Goal: Task Accomplishment & Management: Complete application form

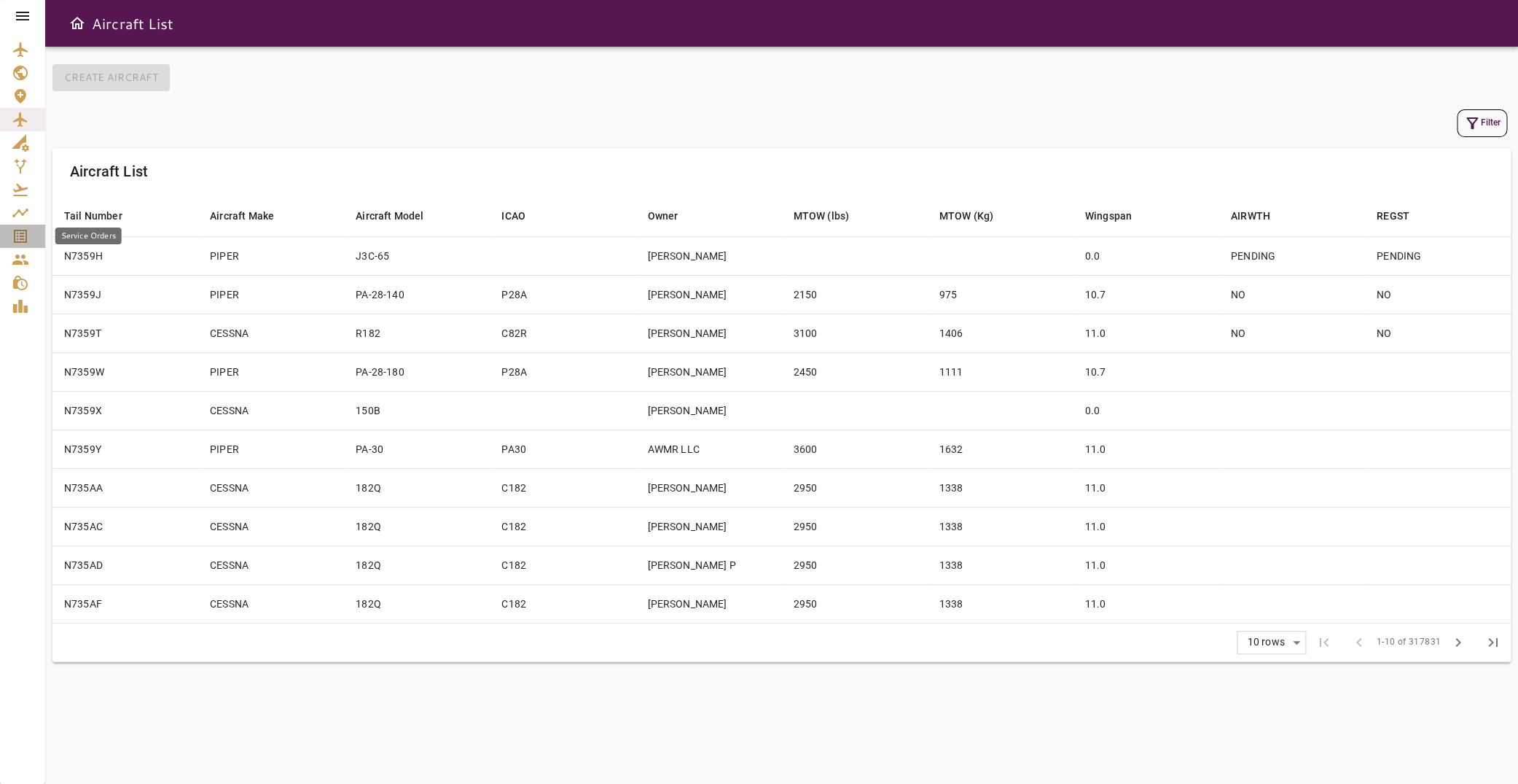
click at [27, 229] on icon "Service Orders" at bounding box center [21, 236] width 18 height 18
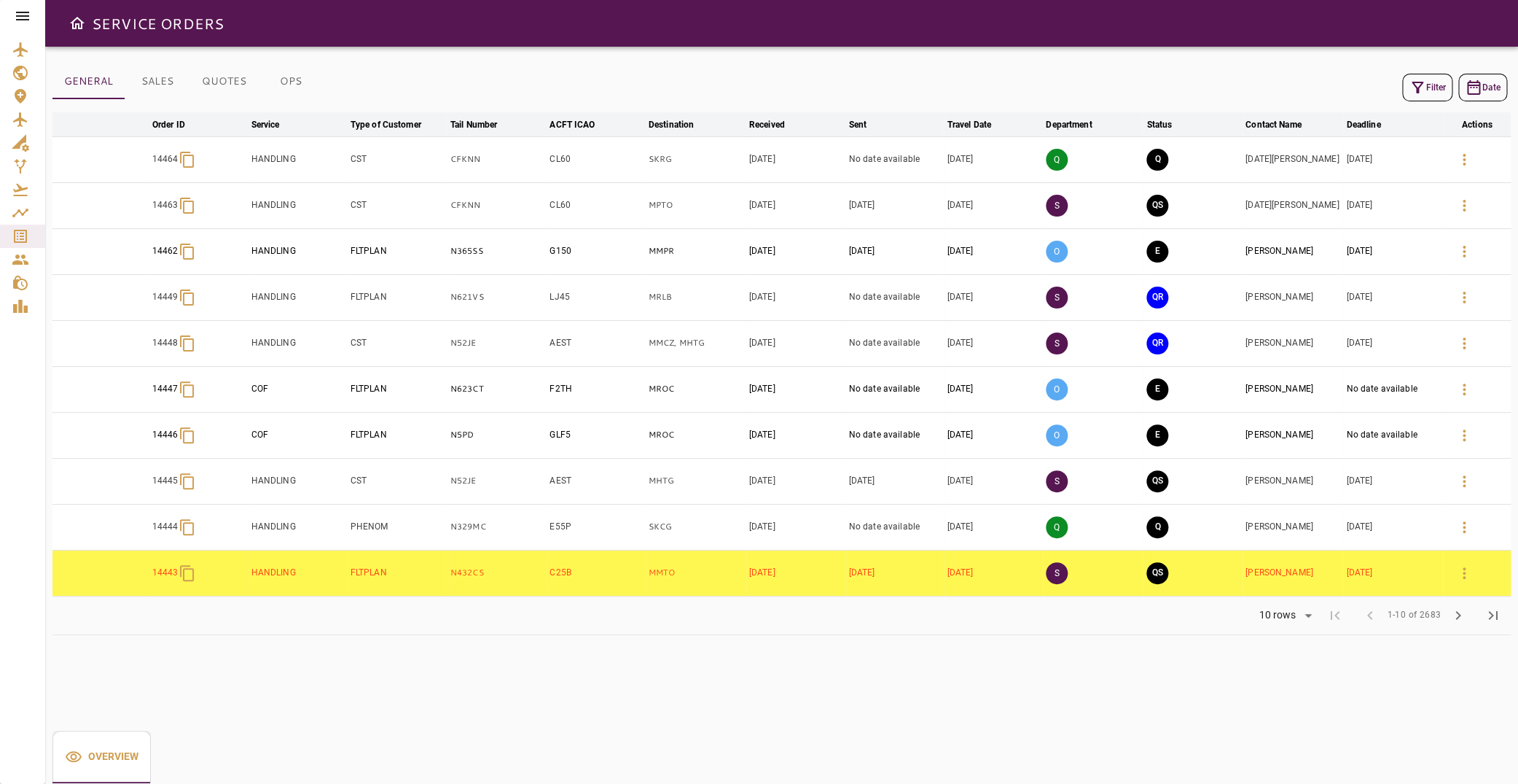
click at [1421, 88] on button "Filter" at bounding box center [1427, 87] width 50 height 27
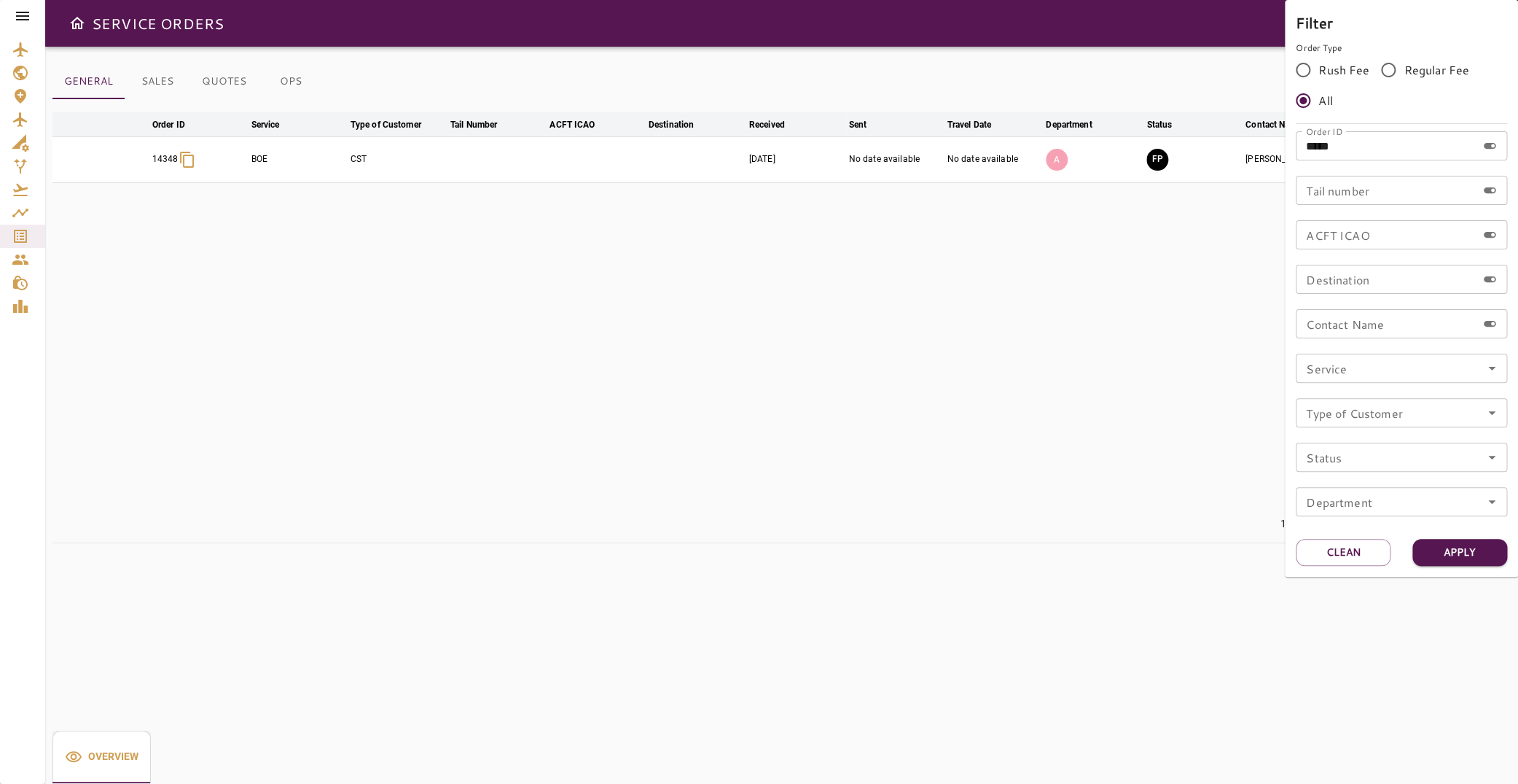
click at [1352, 149] on input "*****" at bounding box center [1387, 146] width 180 height 29
type input "*****"
click at [1462, 554] on button "Apply" at bounding box center [1460, 553] width 95 height 27
click at [833, 265] on div at bounding box center [759, 392] width 1518 height 784
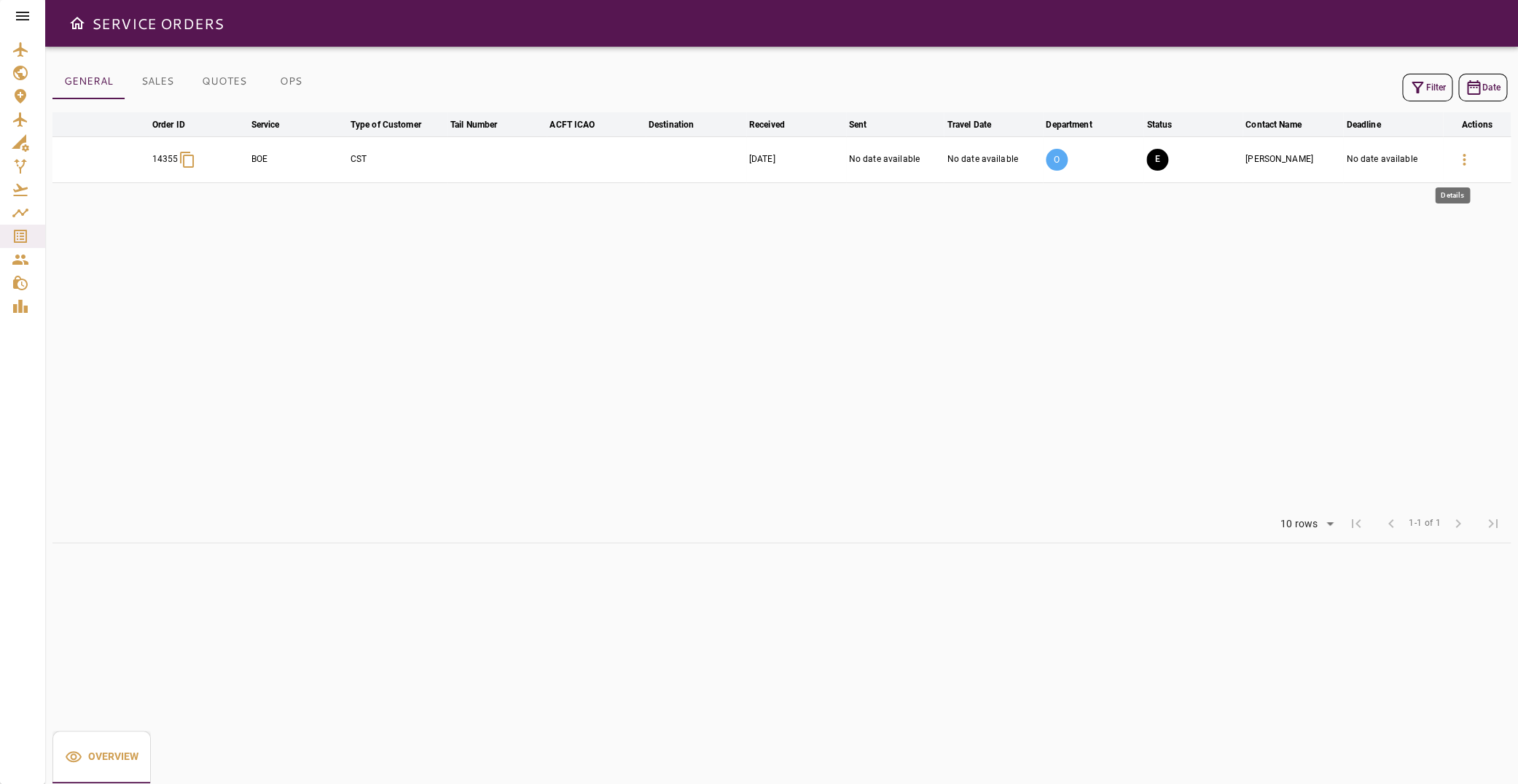
click at [1457, 159] on icon "button" at bounding box center [1464, 160] width 18 height 18
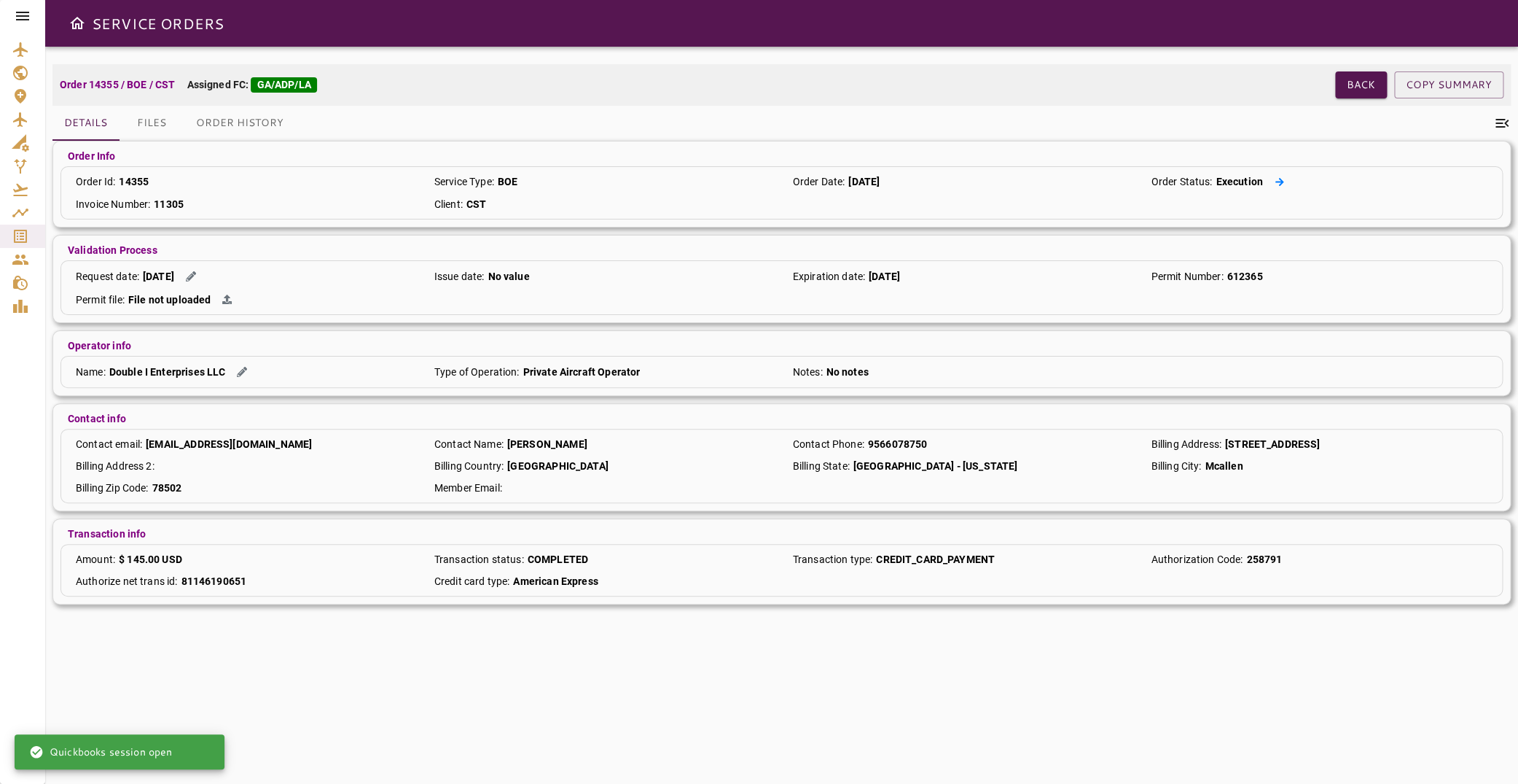
click at [1274, 180] on button at bounding box center [1280, 182] width 22 height 16
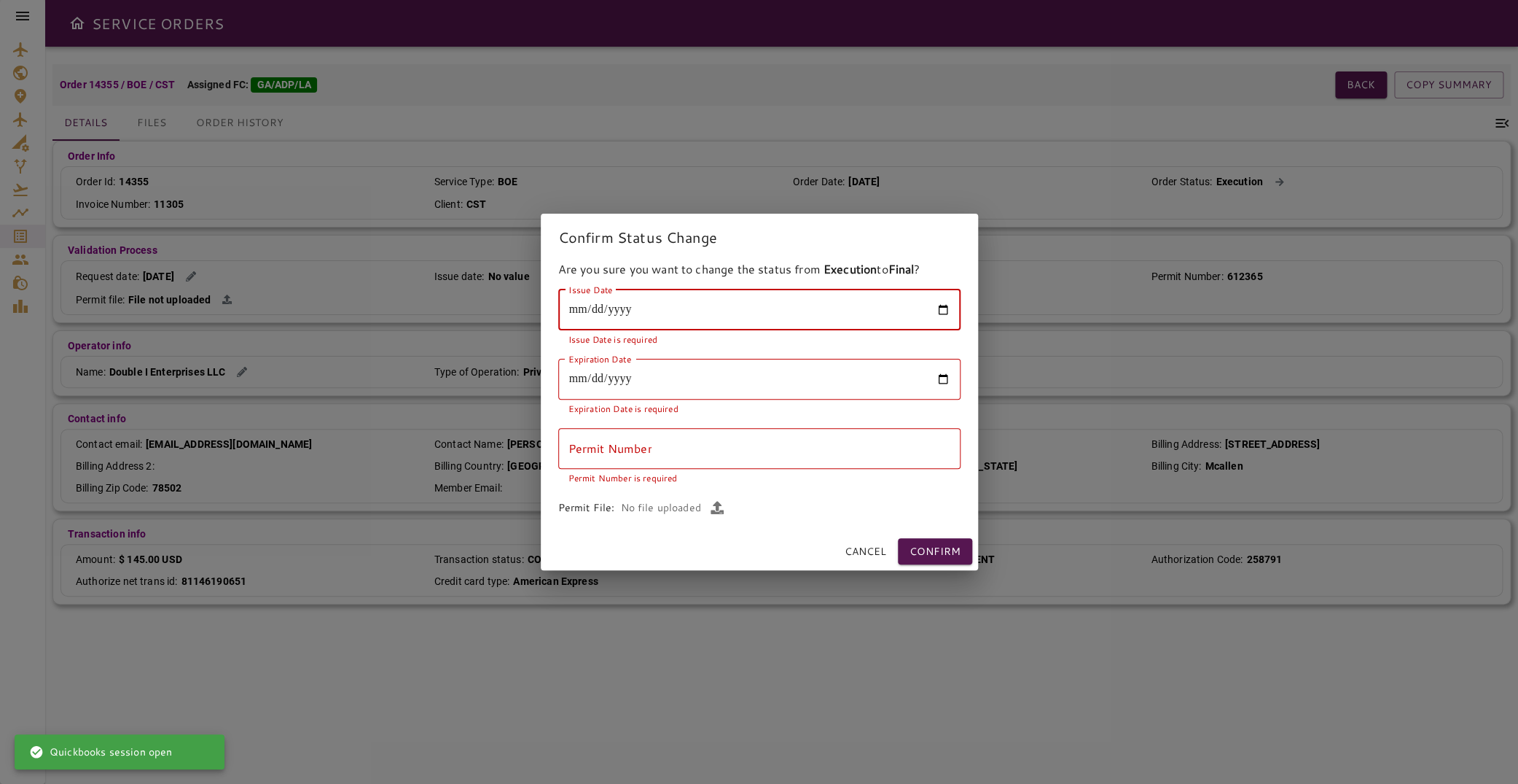
click at [592, 315] on input "Issue Date" at bounding box center [759, 310] width 403 height 41
click at [947, 311] on input "Issue Date" at bounding box center [759, 310] width 403 height 41
type input "**********"
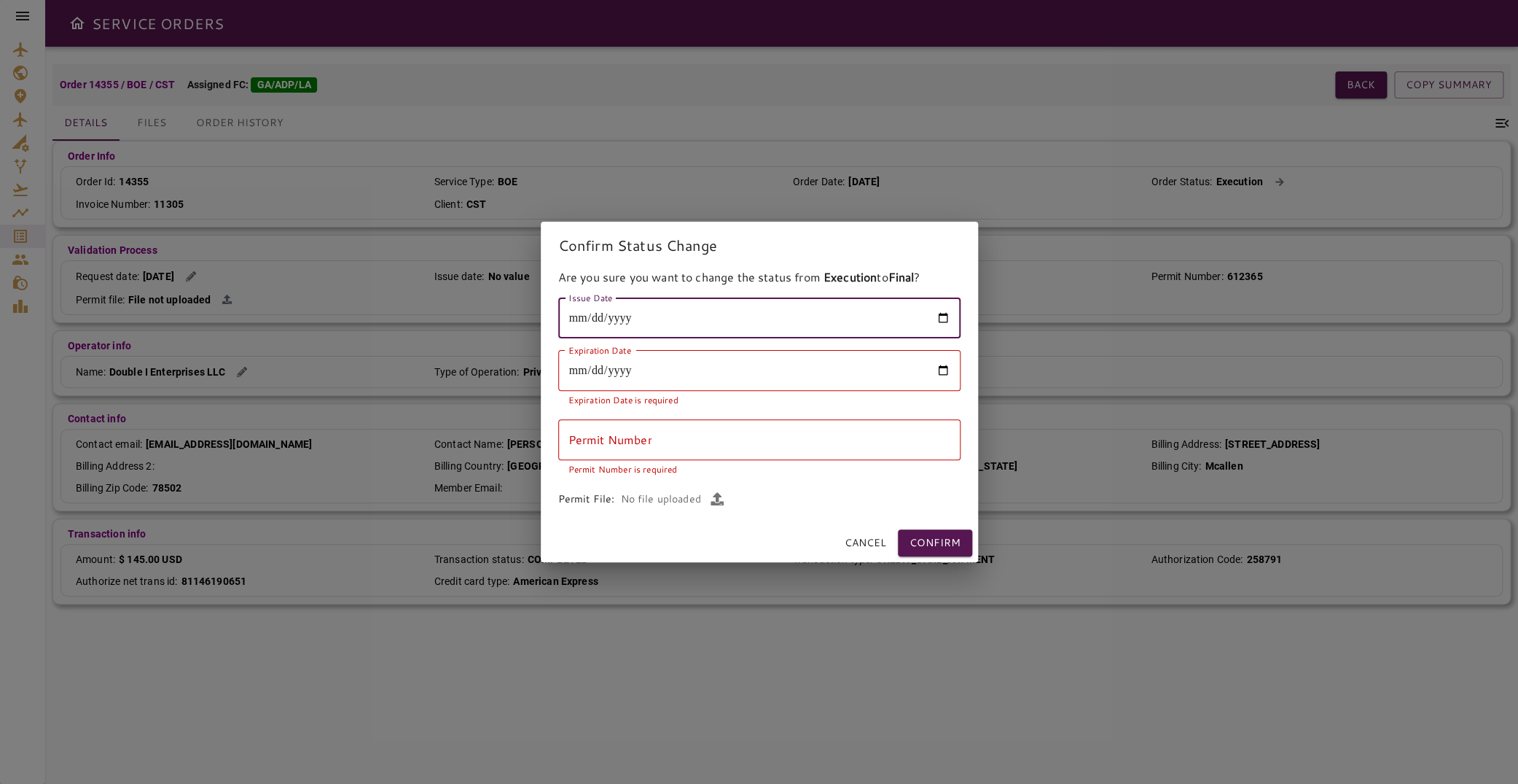
click at [935, 373] on input "Expiration Date" at bounding box center [759, 370] width 403 height 41
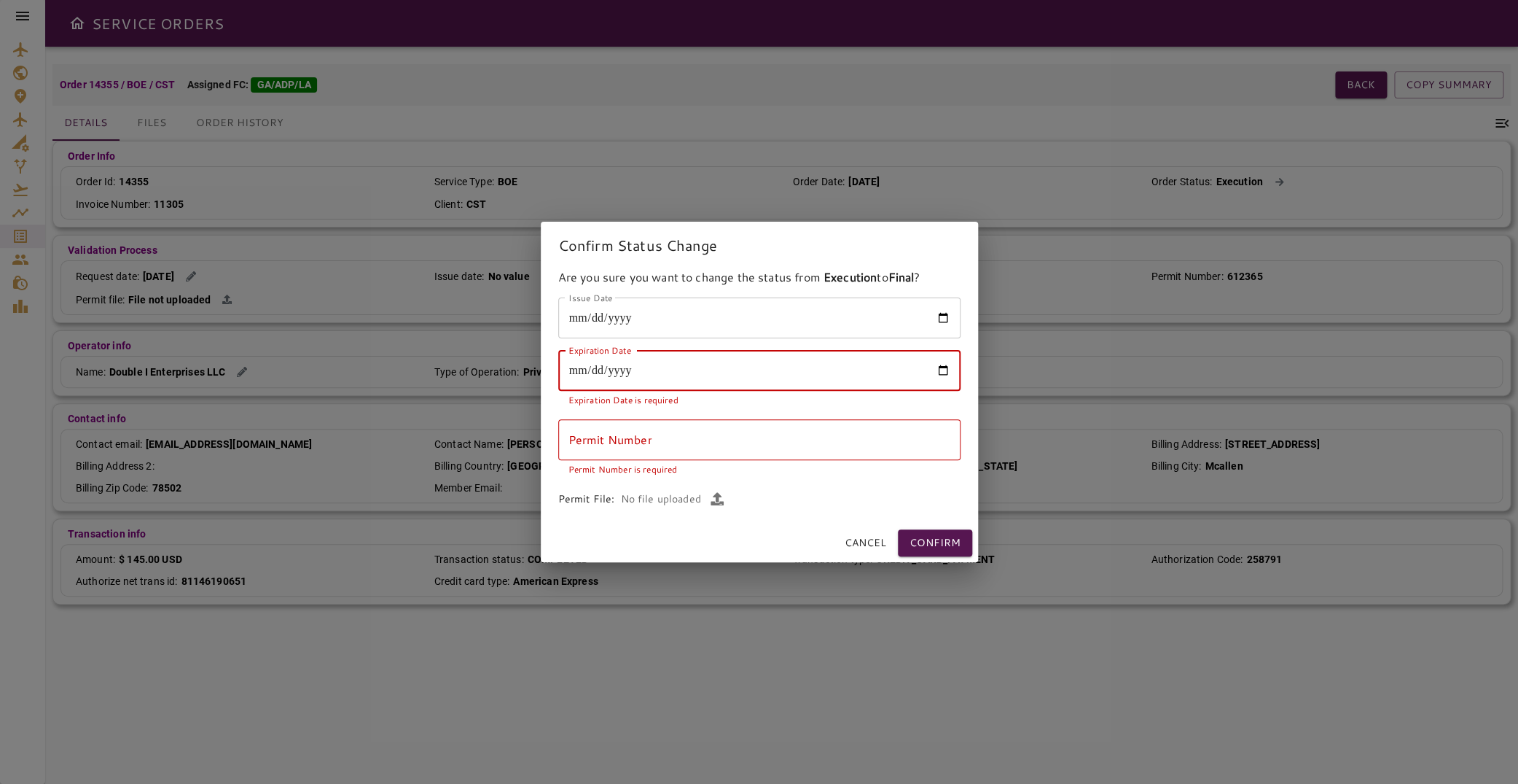
click at [856, 345] on div "**********" at bounding box center [759, 403] width 403 height 212
click at [582, 371] on input "Expiration Date" at bounding box center [759, 370] width 403 height 41
type input "**********"
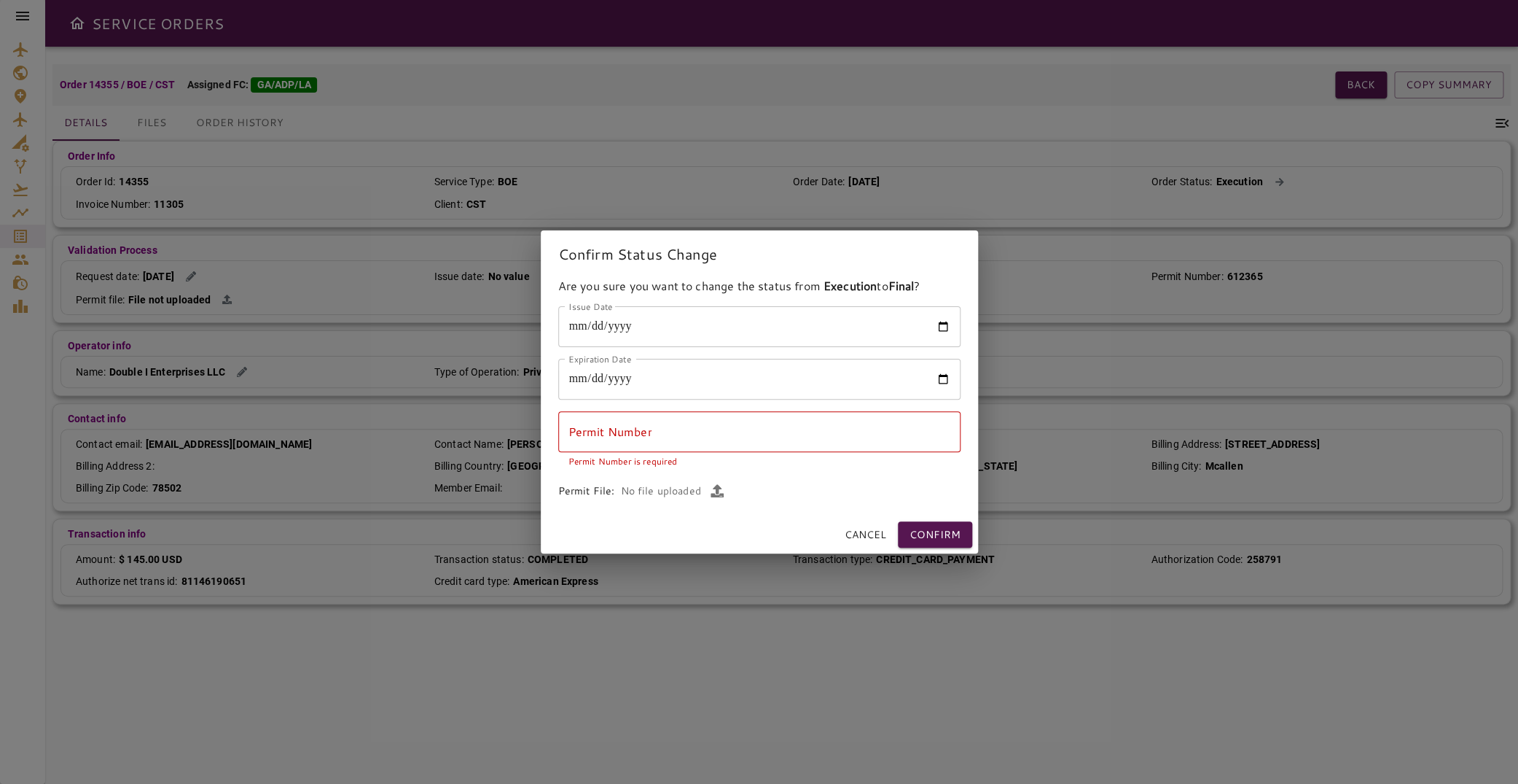
click at [645, 402] on div "**********" at bounding box center [759, 403] width 403 height 195
click at [656, 429] on input "Permit Number" at bounding box center [759, 432] width 403 height 41
click at [587, 443] on input "Permit Number" at bounding box center [759, 432] width 403 height 41
paste input "******"
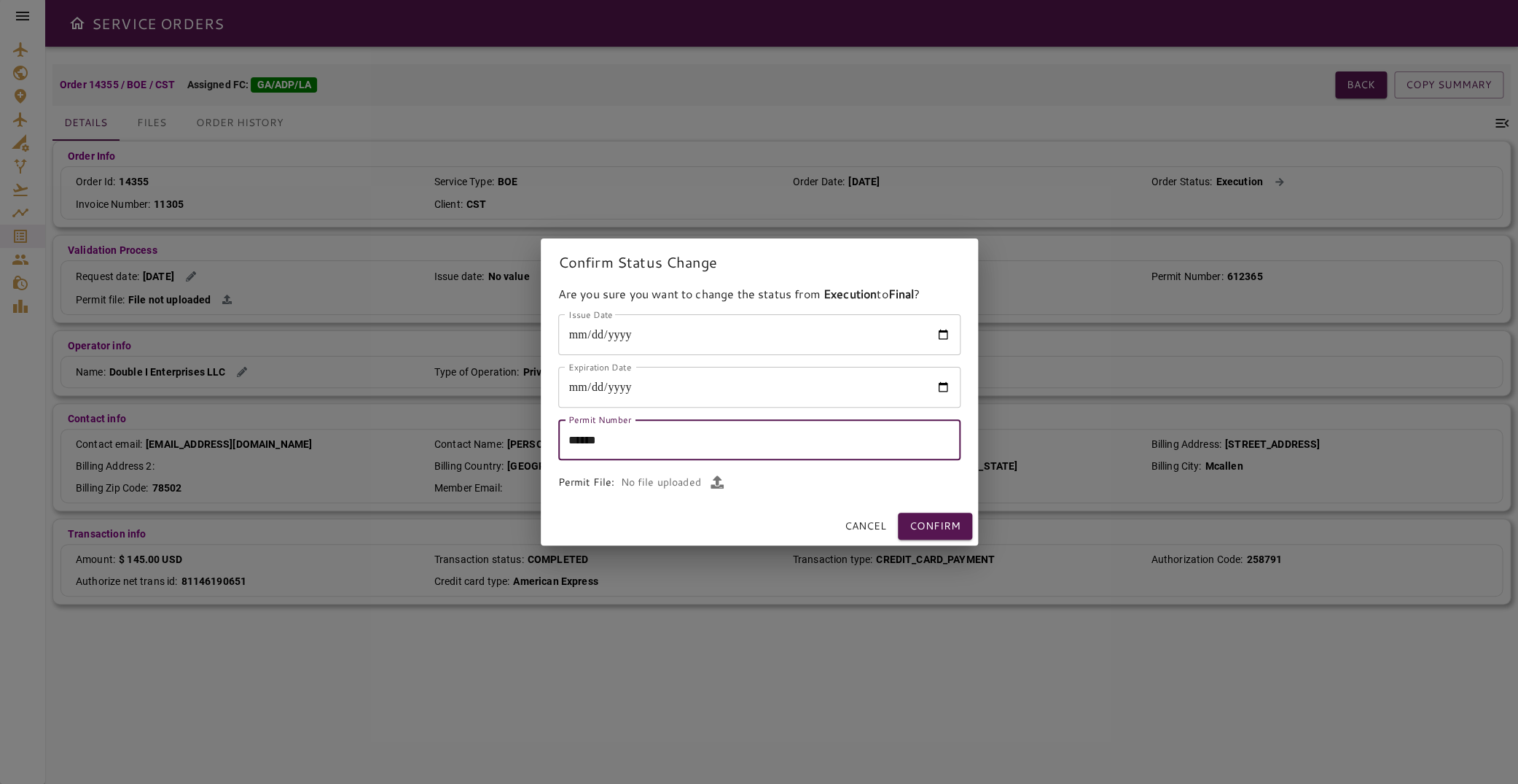
type input "******"
click at [718, 479] on icon "button" at bounding box center [716, 481] width 13 height 13
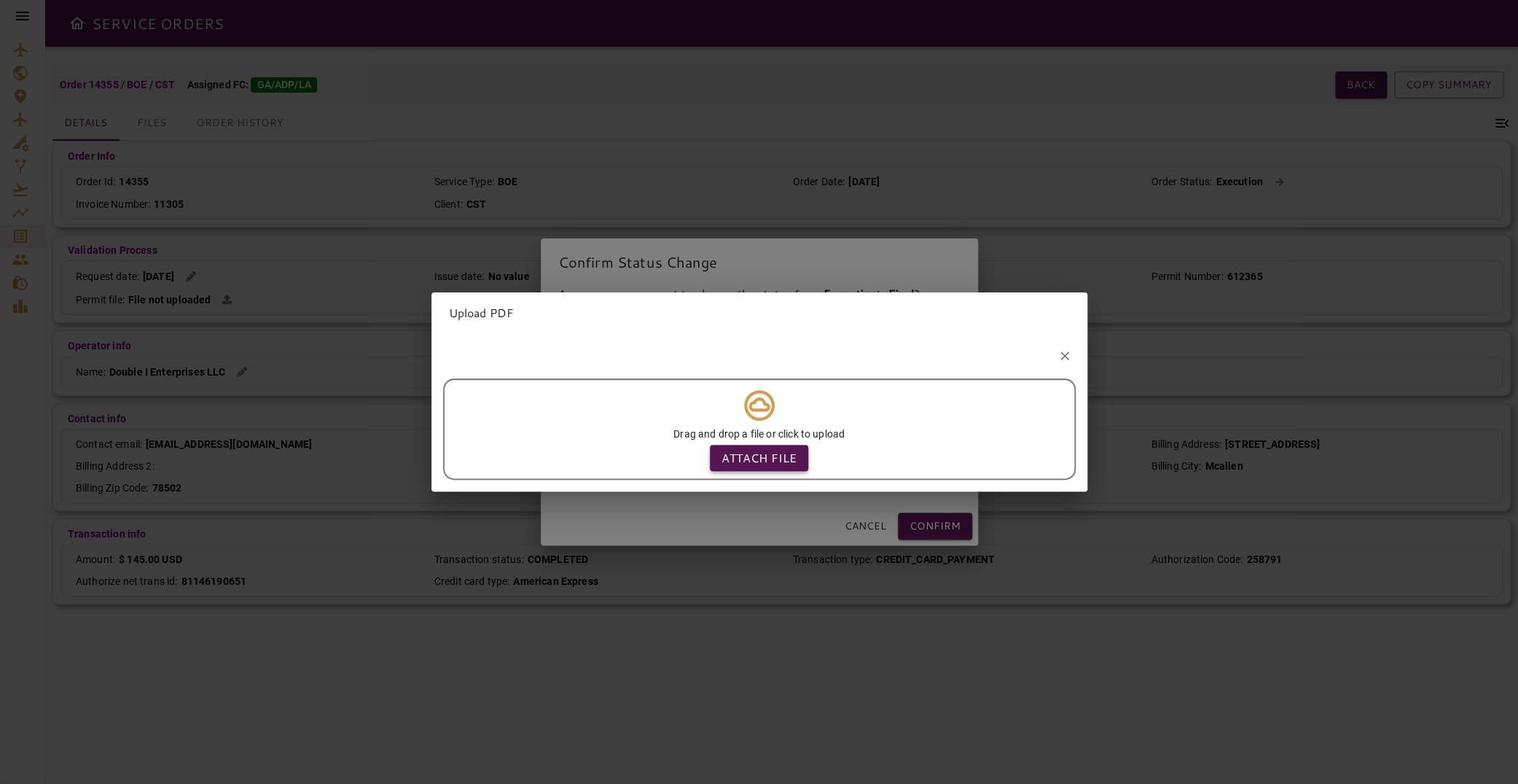
click at [750, 449] on p "Attach file" at bounding box center [759, 458] width 75 height 18
click at [0, 0] on input "Attach file" at bounding box center [0, 0] width 0 height 0
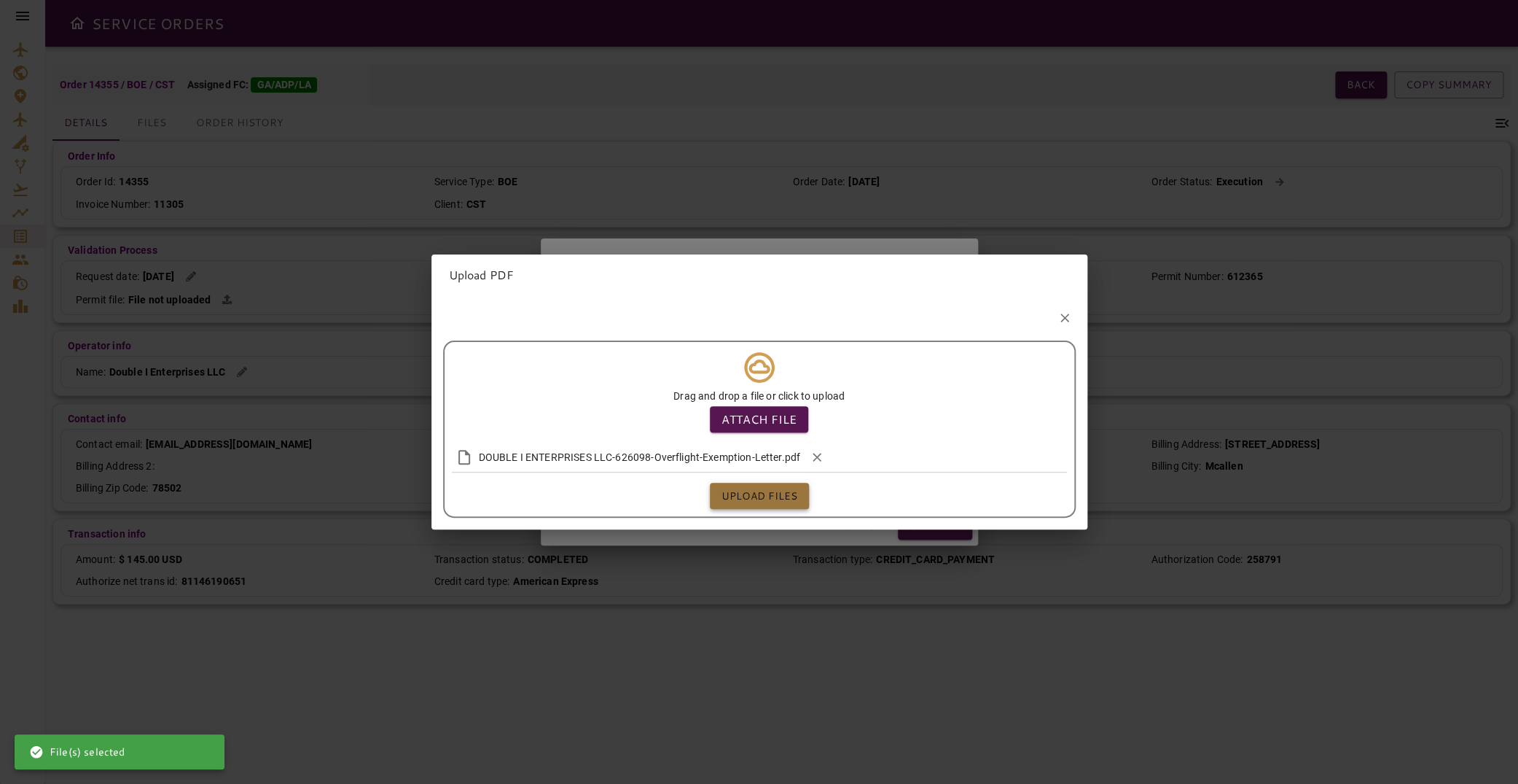
click at [759, 493] on button "Upload files" at bounding box center [759, 496] width 99 height 27
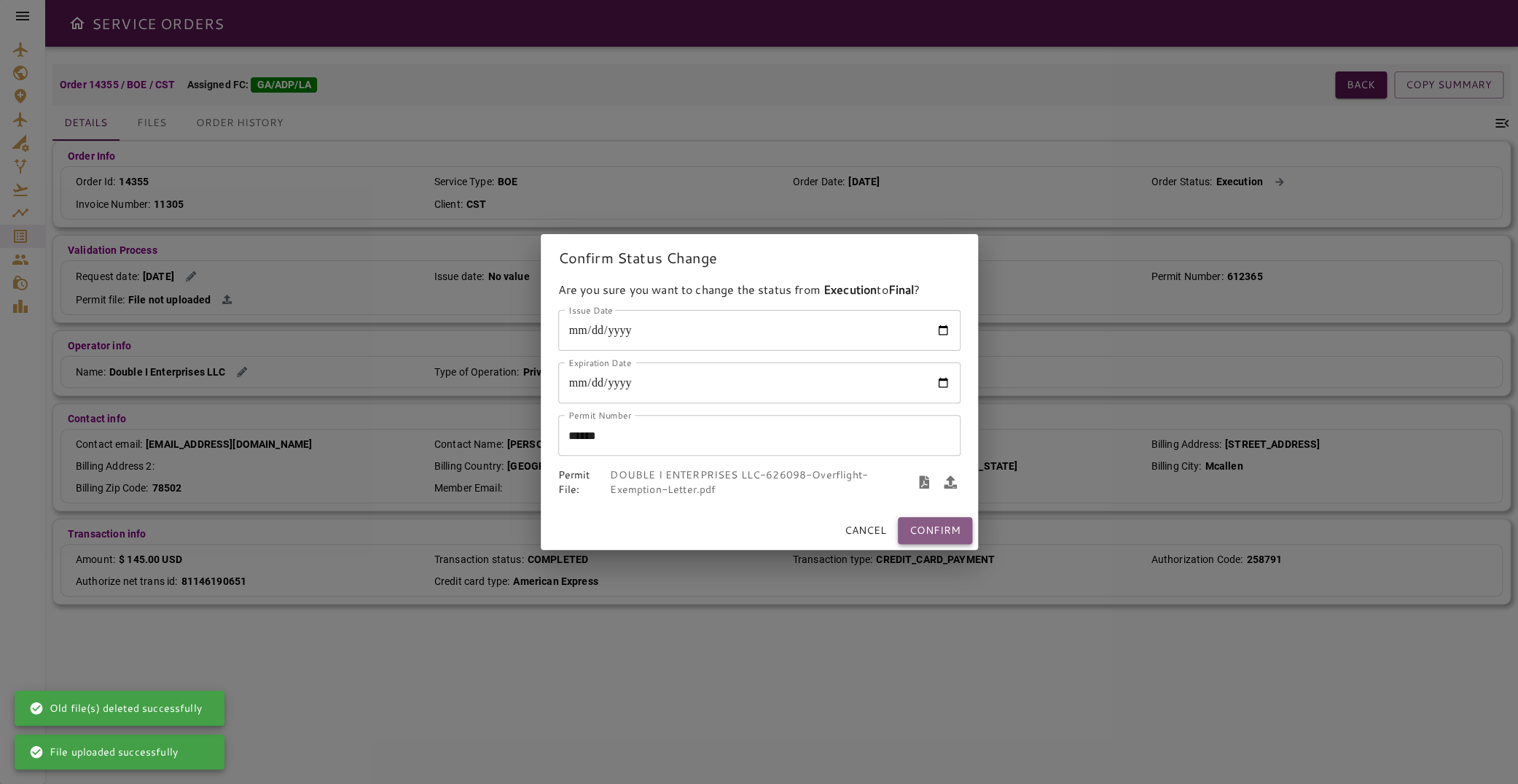
click at [948, 531] on button "Confirm" at bounding box center [935, 530] width 74 height 27
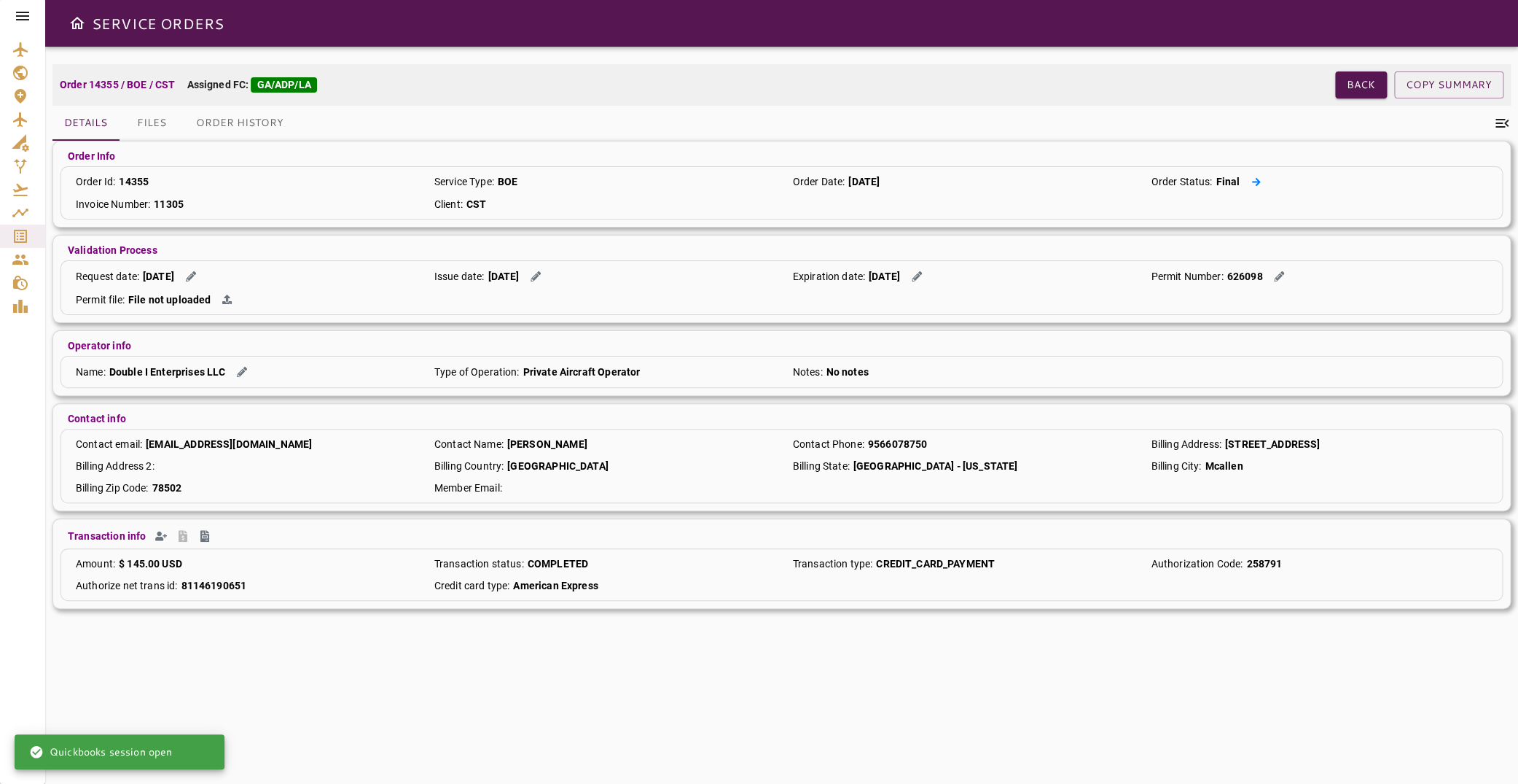
click at [1252, 180] on icon at bounding box center [1256, 181] width 9 height 8
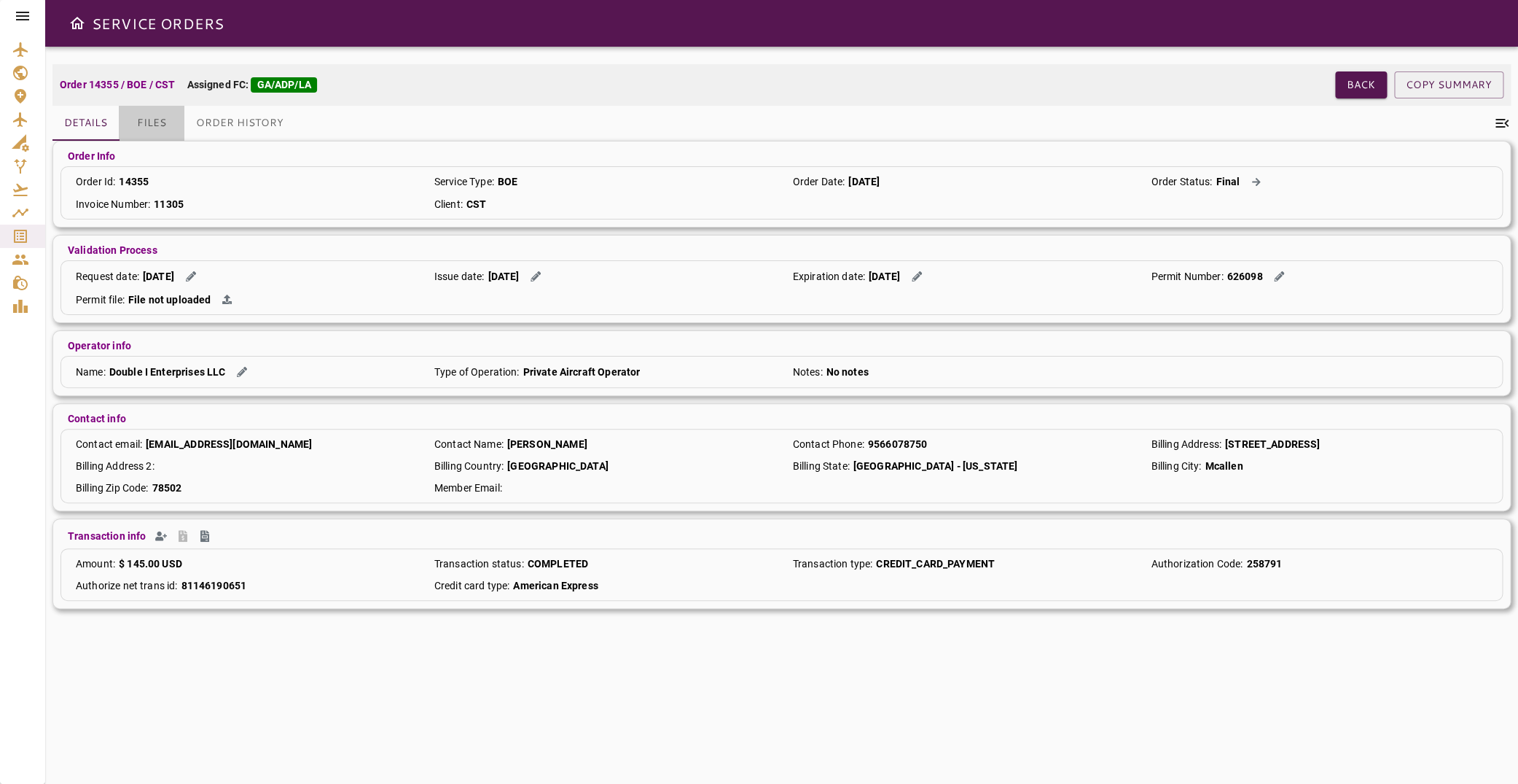
click at [165, 119] on button "Files" at bounding box center [151, 123] width 66 height 35
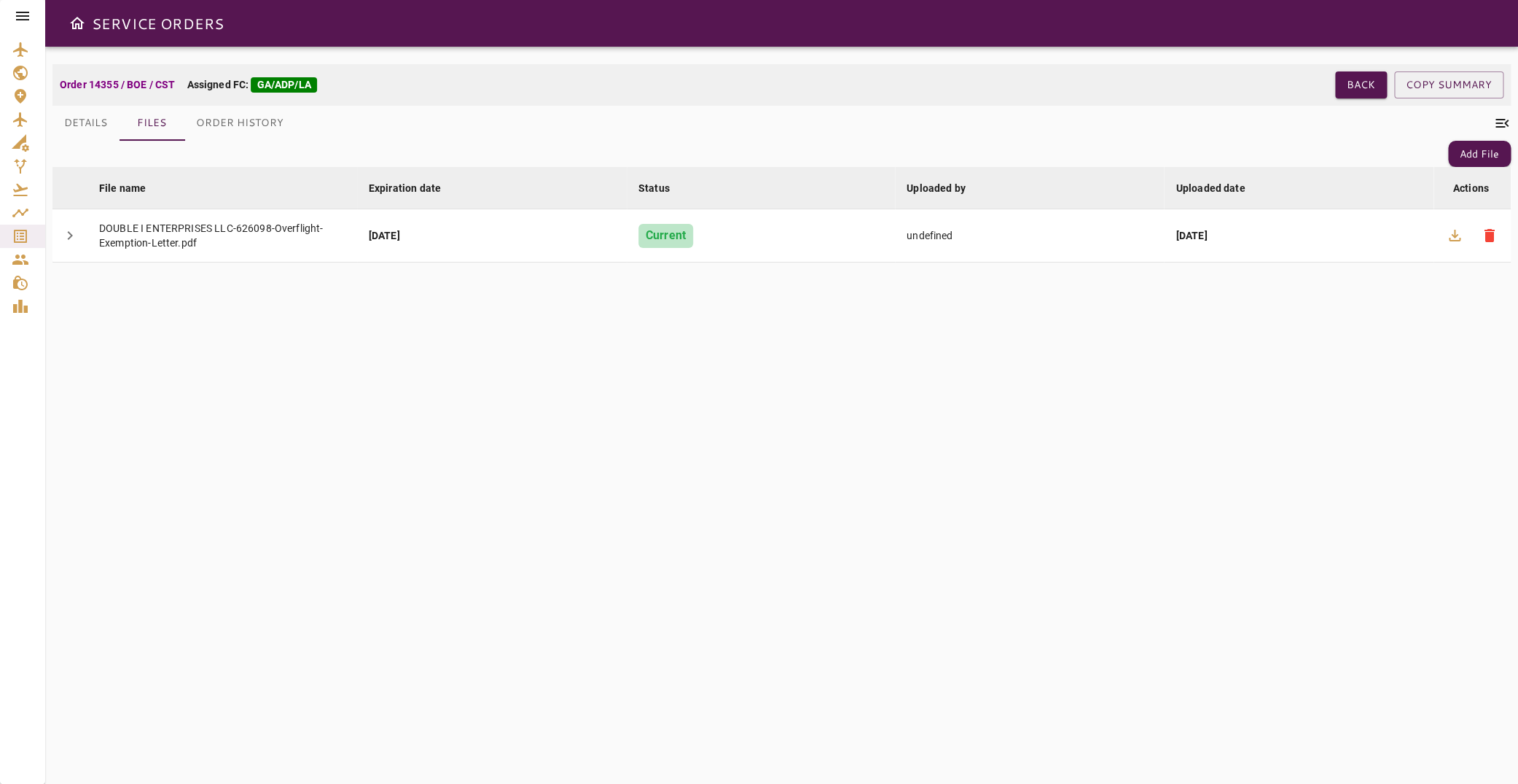
click at [88, 123] on button "Details" at bounding box center [86, 123] width 67 height 35
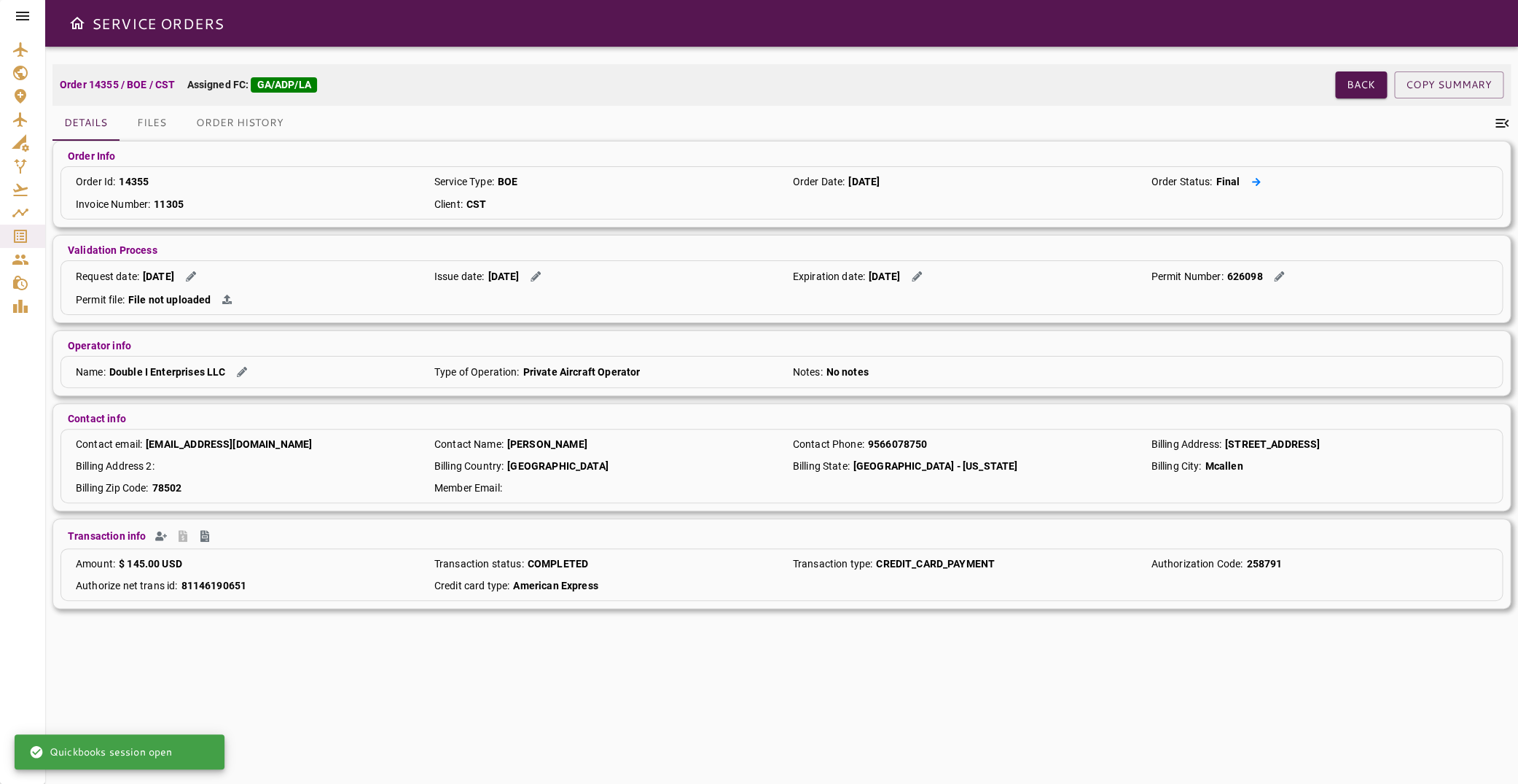
click at [1251, 180] on button at bounding box center [1256, 182] width 22 height 16
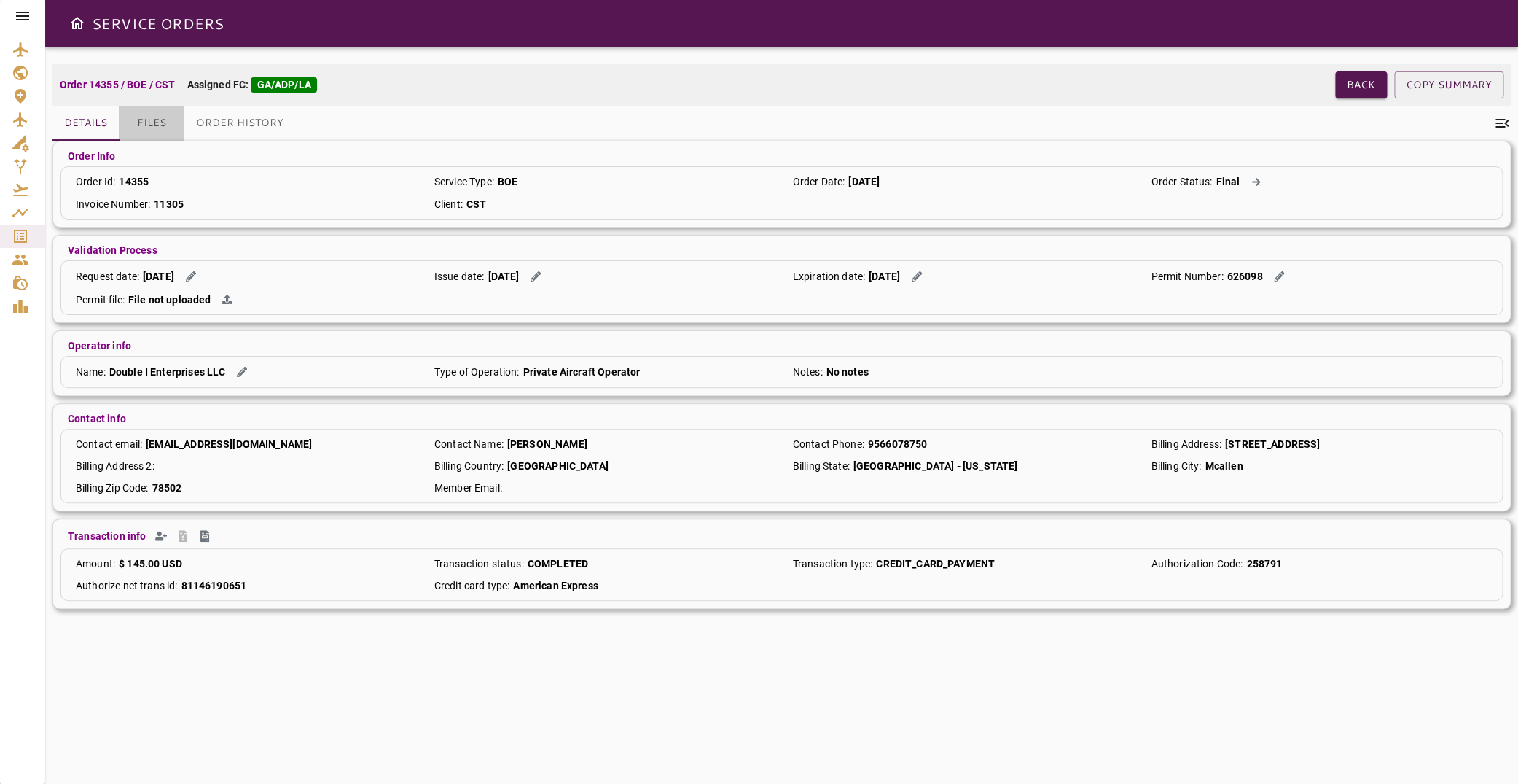
click at [155, 124] on button "Files" at bounding box center [151, 123] width 66 height 35
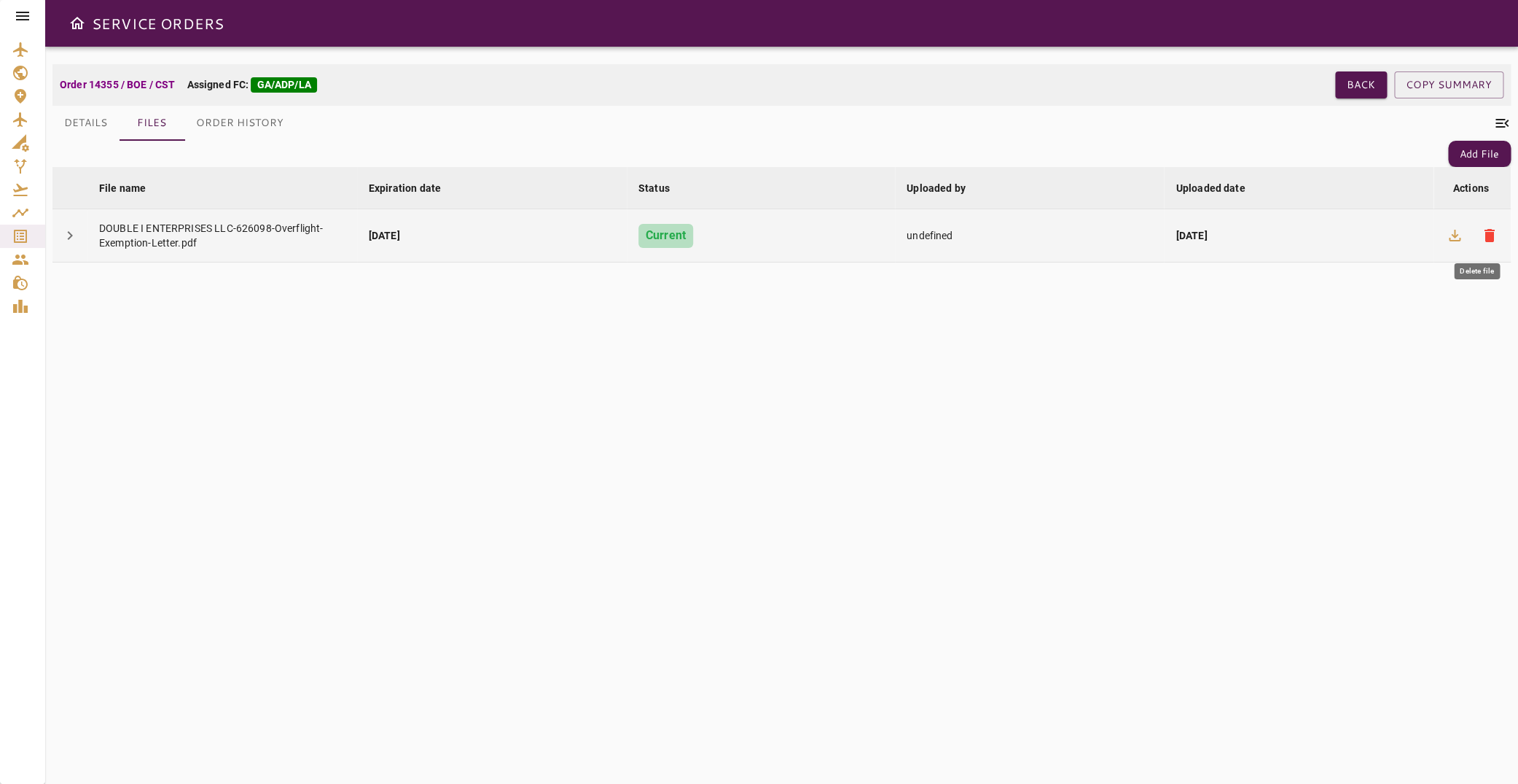
click at [1481, 232] on span "delete" at bounding box center [1490, 235] width 18 height 18
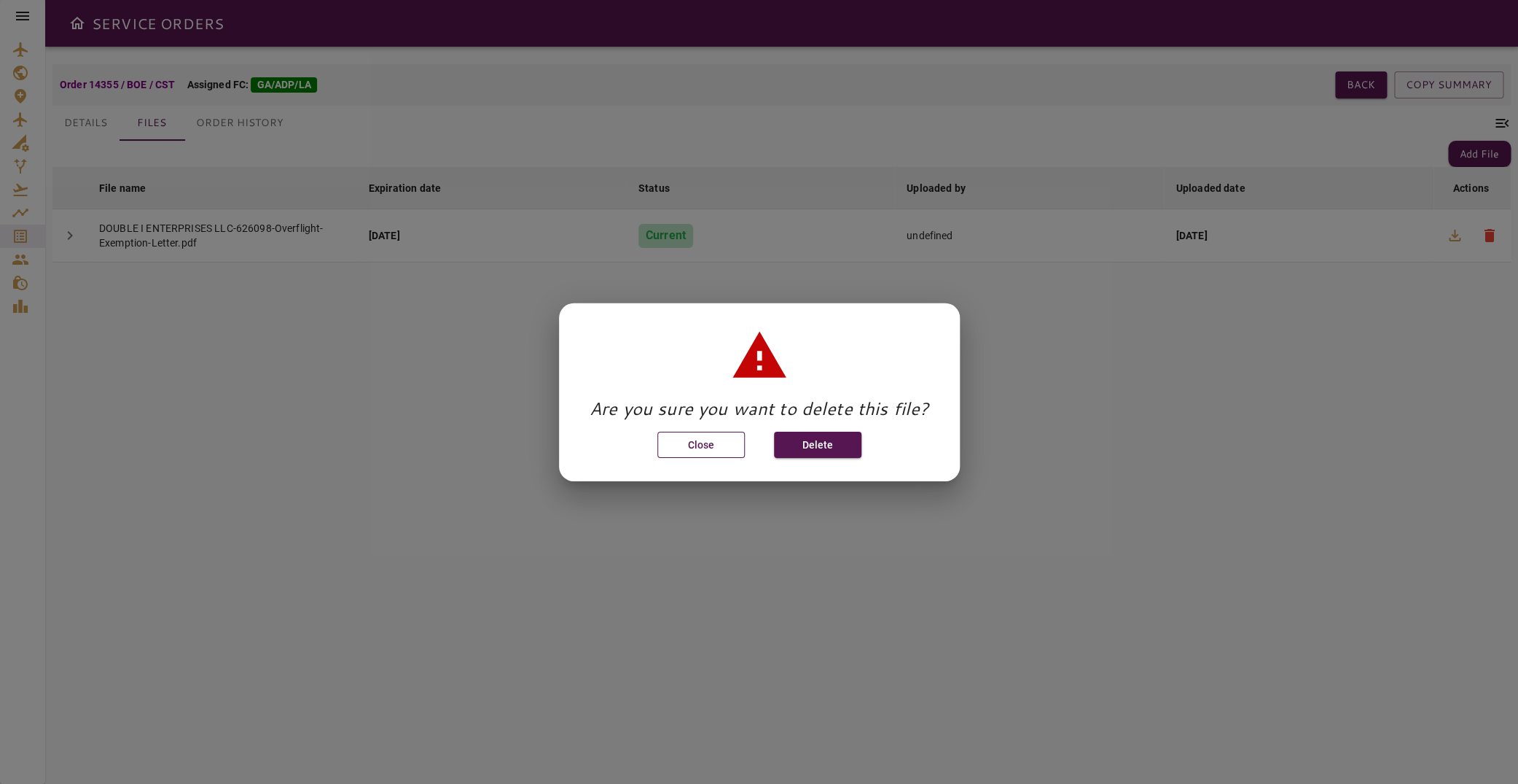
click at [712, 448] on button "Close" at bounding box center [701, 445] width 87 height 27
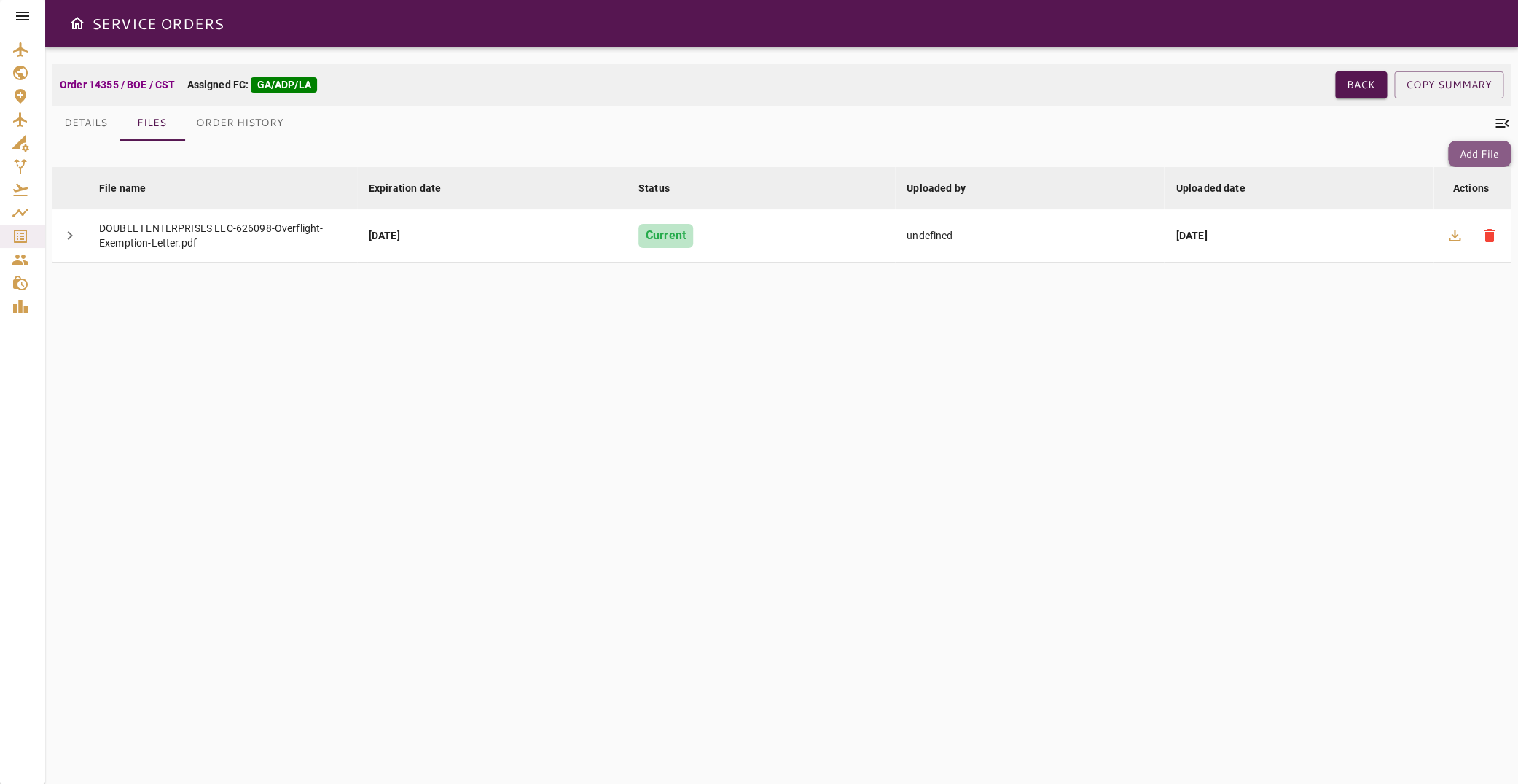
click at [1462, 155] on button "Add File" at bounding box center [1480, 155] width 63 height 27
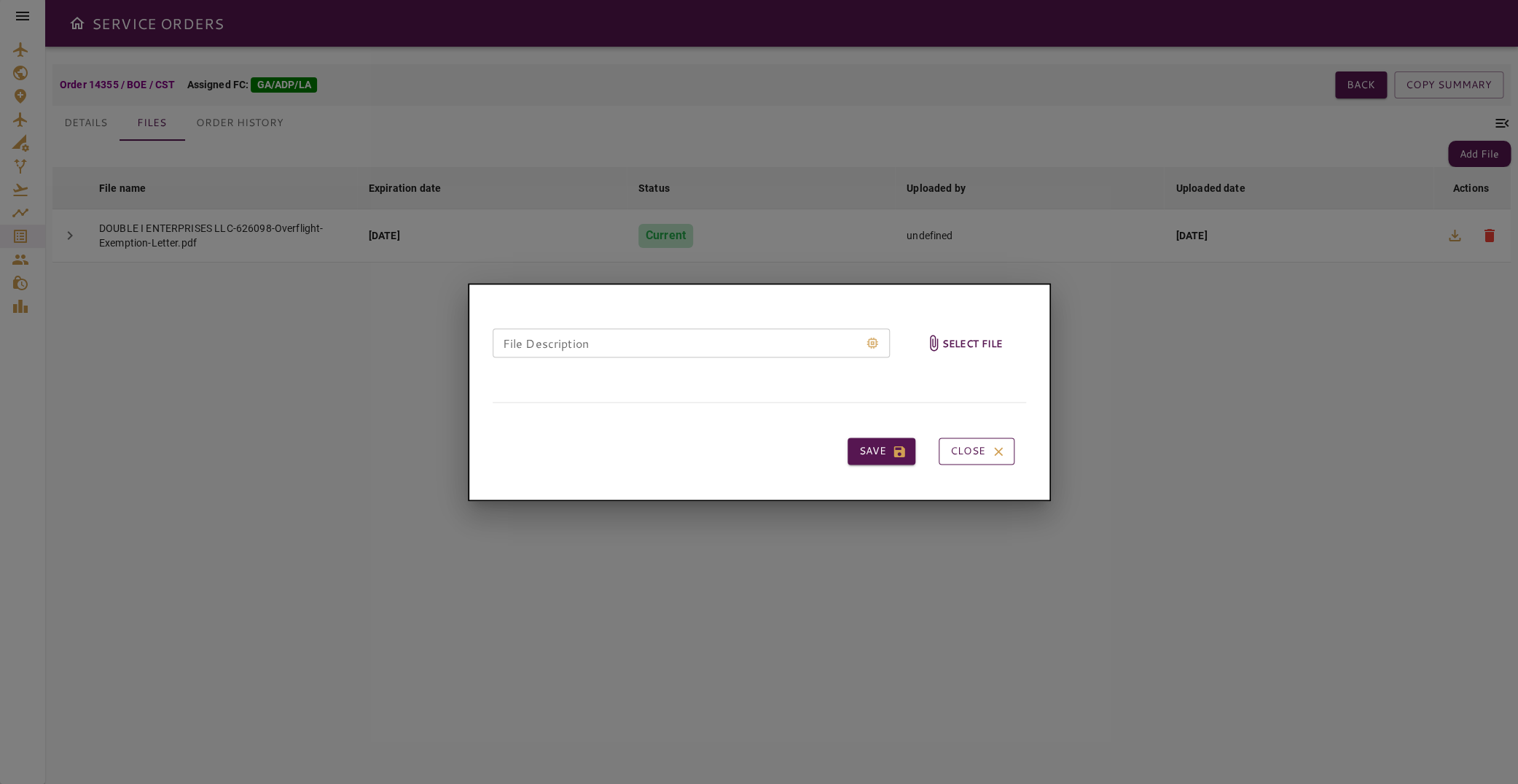
click at [975, 448] on button "Close" at bounding box center [976, 452] width 75 height 27
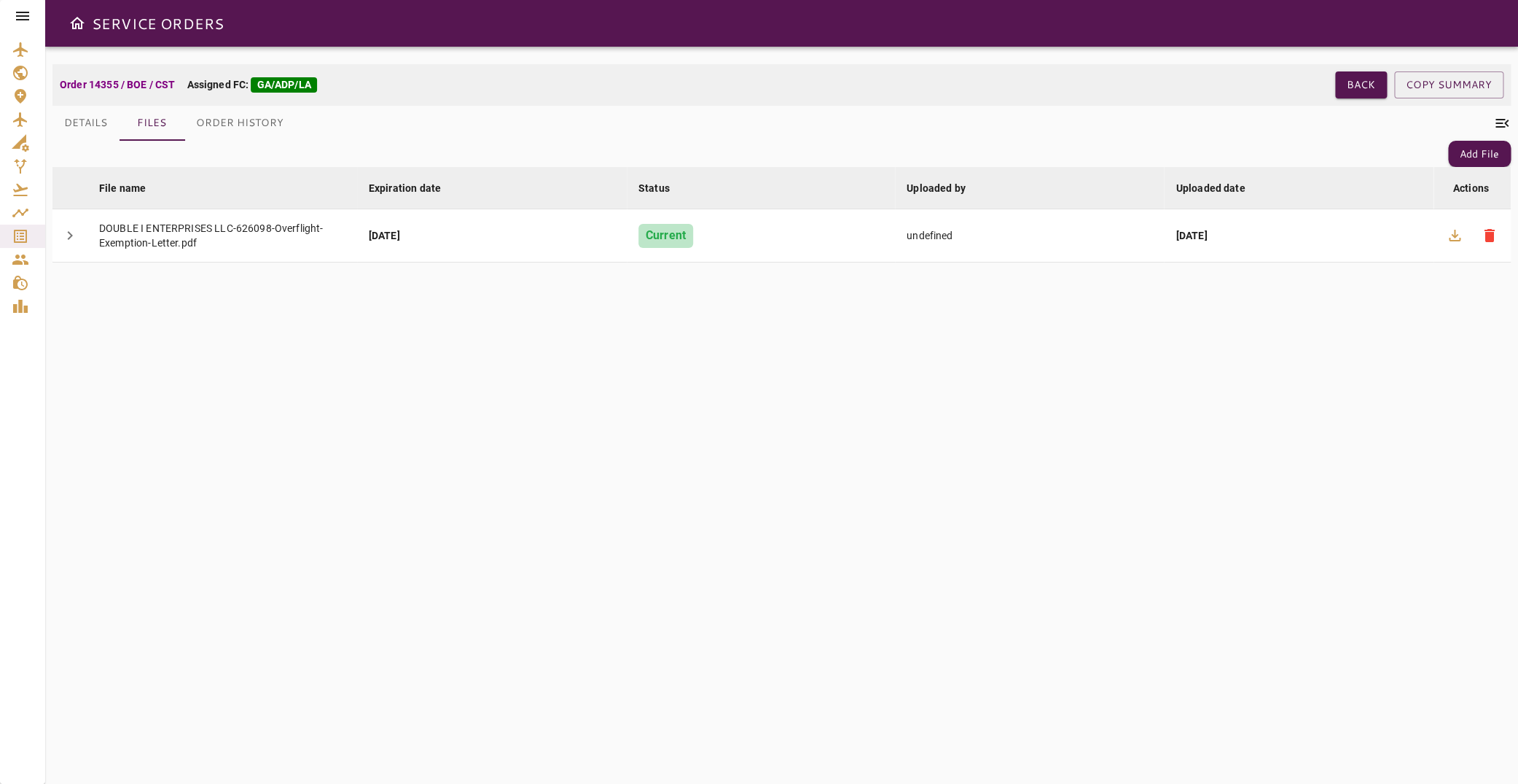
click at [75, 126] on button "Details" at bounding box center [86, 123] width 67 height 35
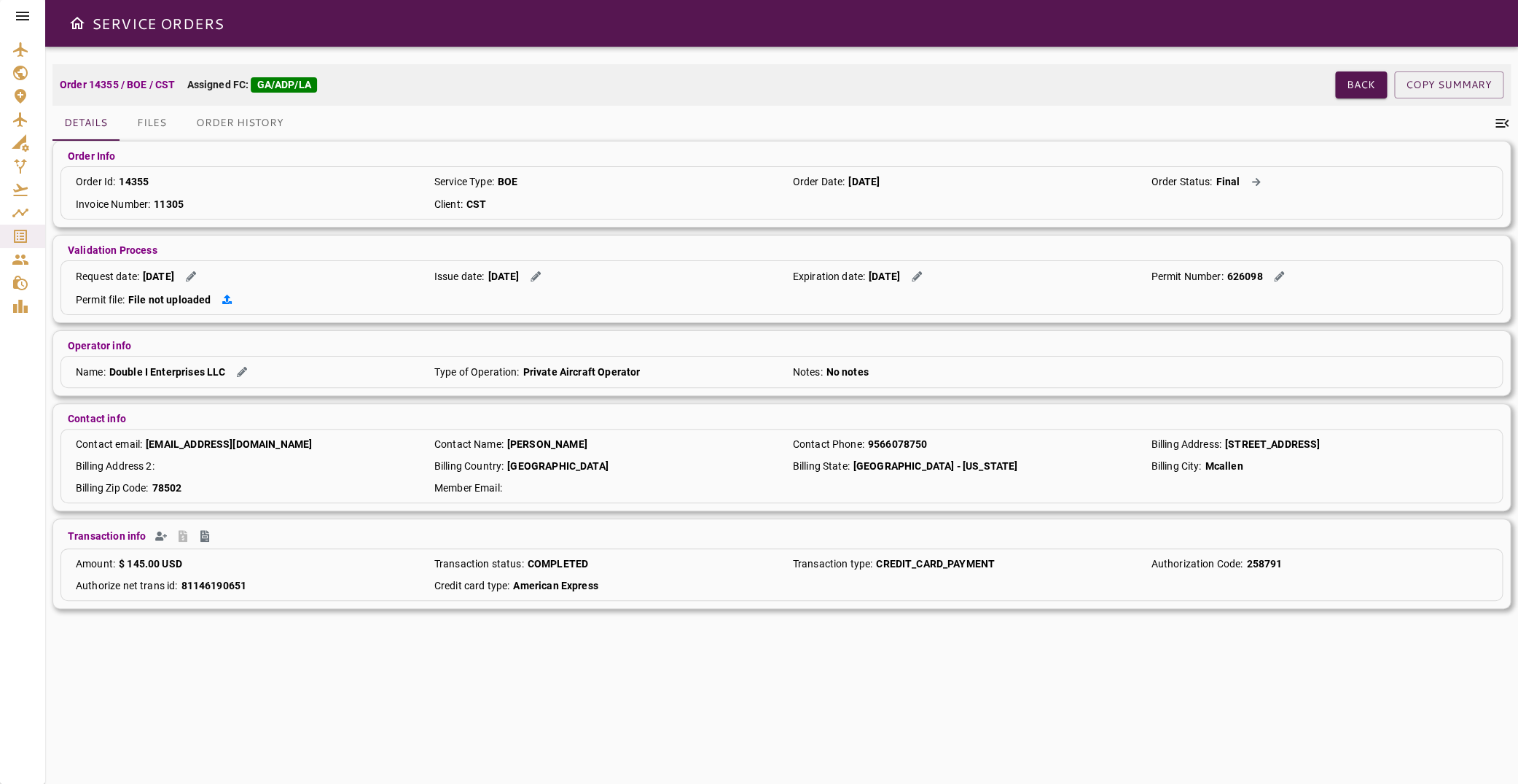
click at [227, 299] on icon at bounding box center [227, 300] width 10 height 10
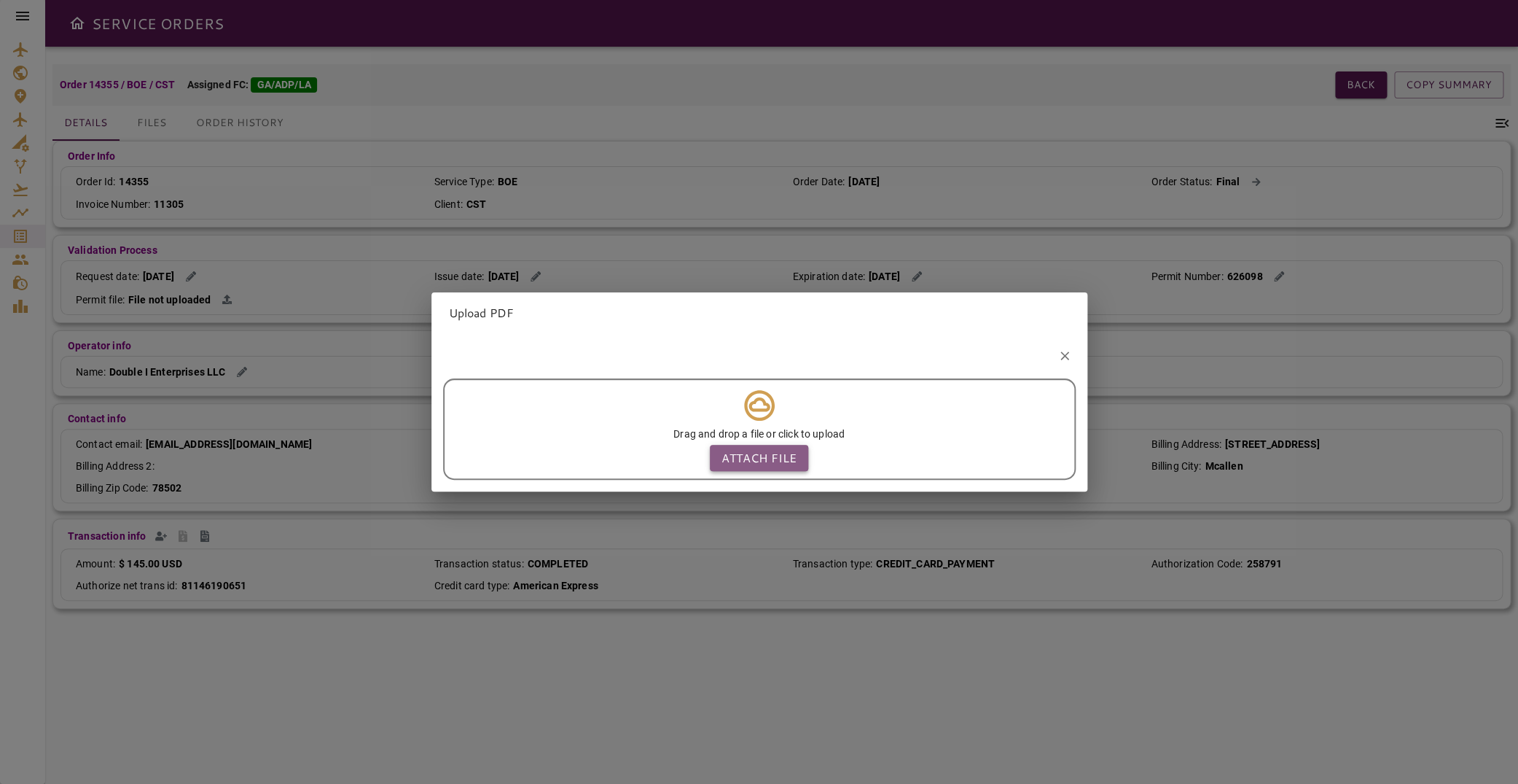
click at [753, 456] on p "Attach file" at bounding box center [759, 458] width 75 height 18
click at [0, 0] on input "Attach file" at bounding box center [0, 0] width 0 height 0
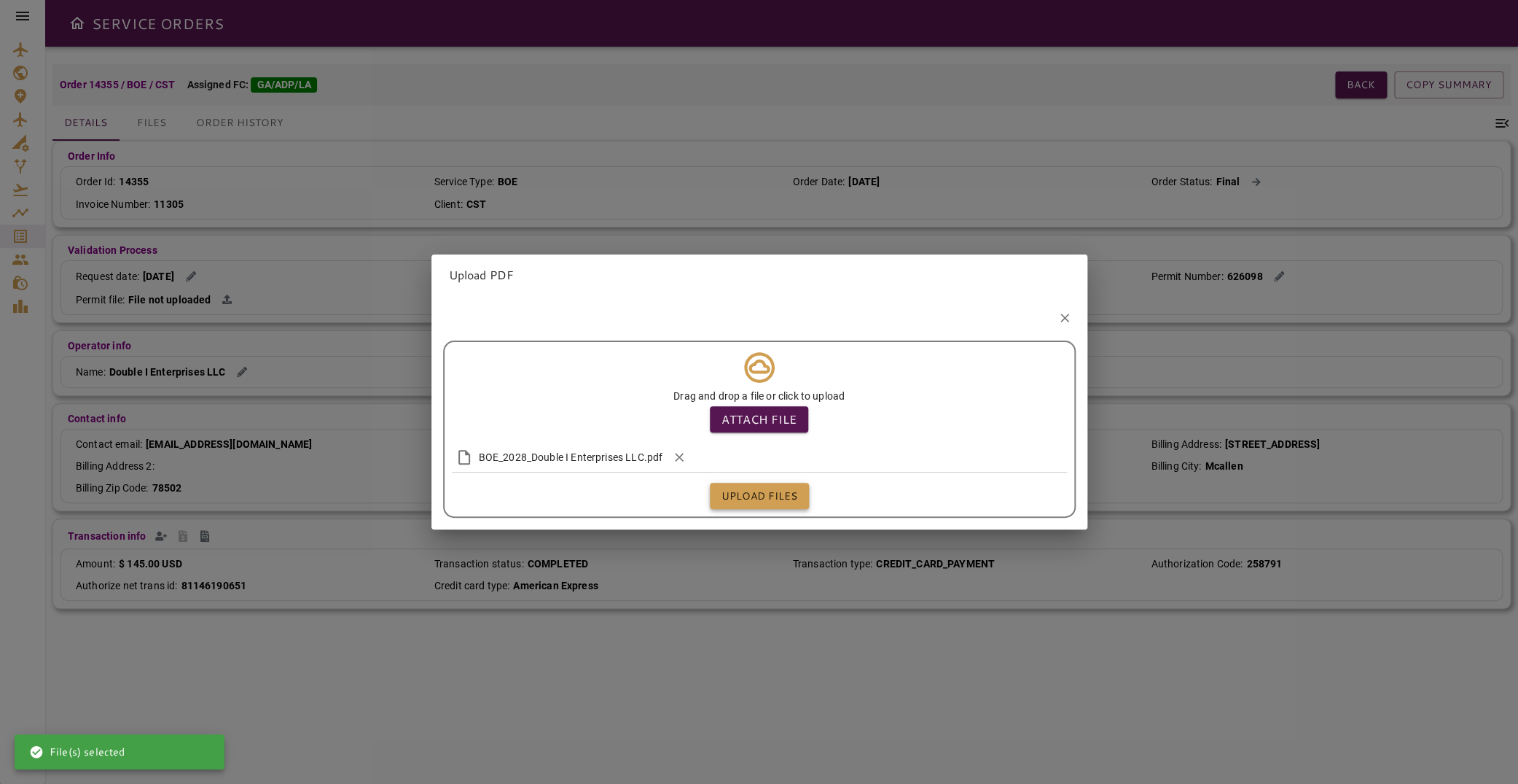
click at [769, 496] on button "Upload files" at bounding box center [759, 496] width 99 height 27
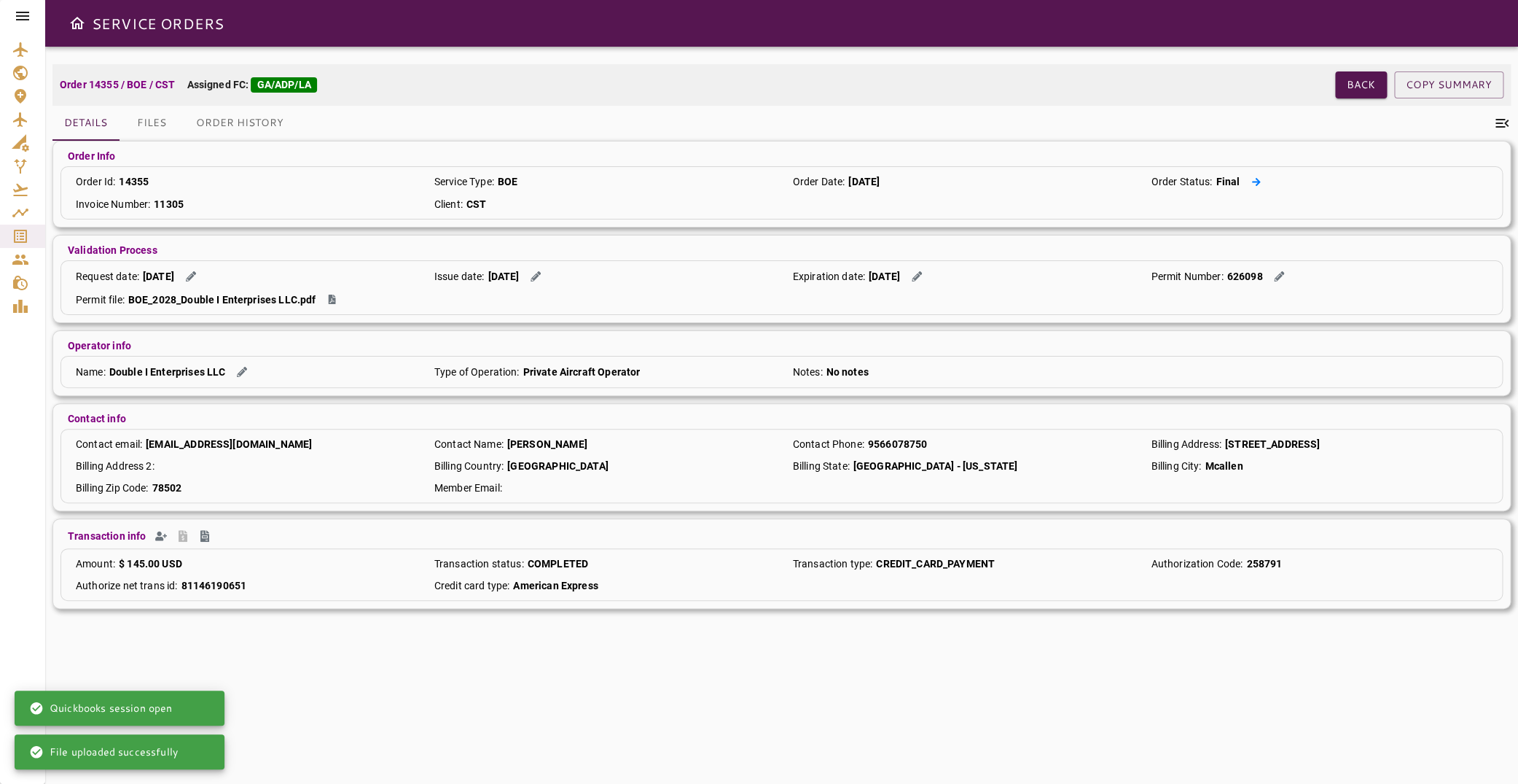
click at [1249, 176] on button at bounding box center [1256, 182] width 22 height 16
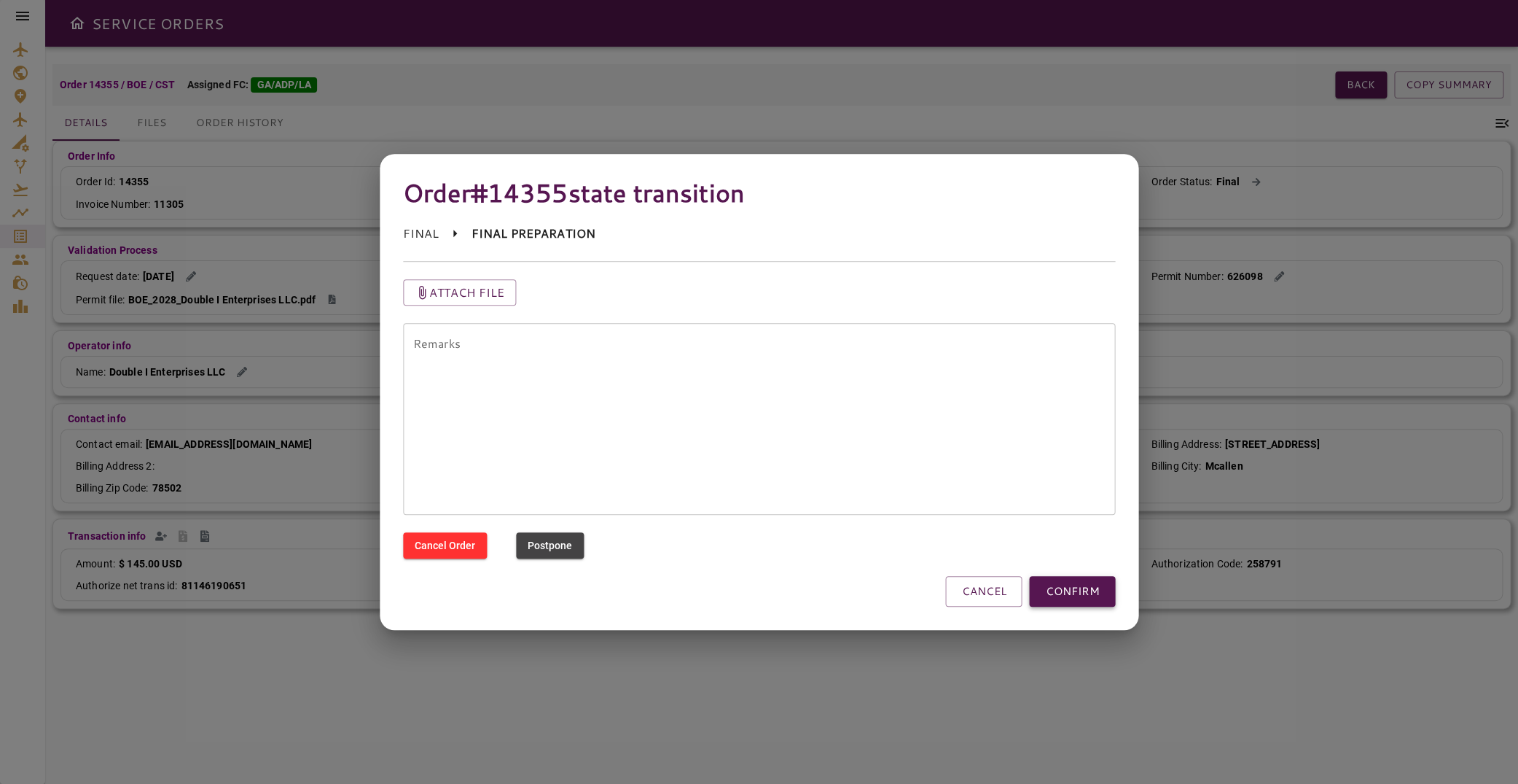
click at [1077, 595] on button "CONFIRM" at bounding box center [1072, 591] width 86 height 30
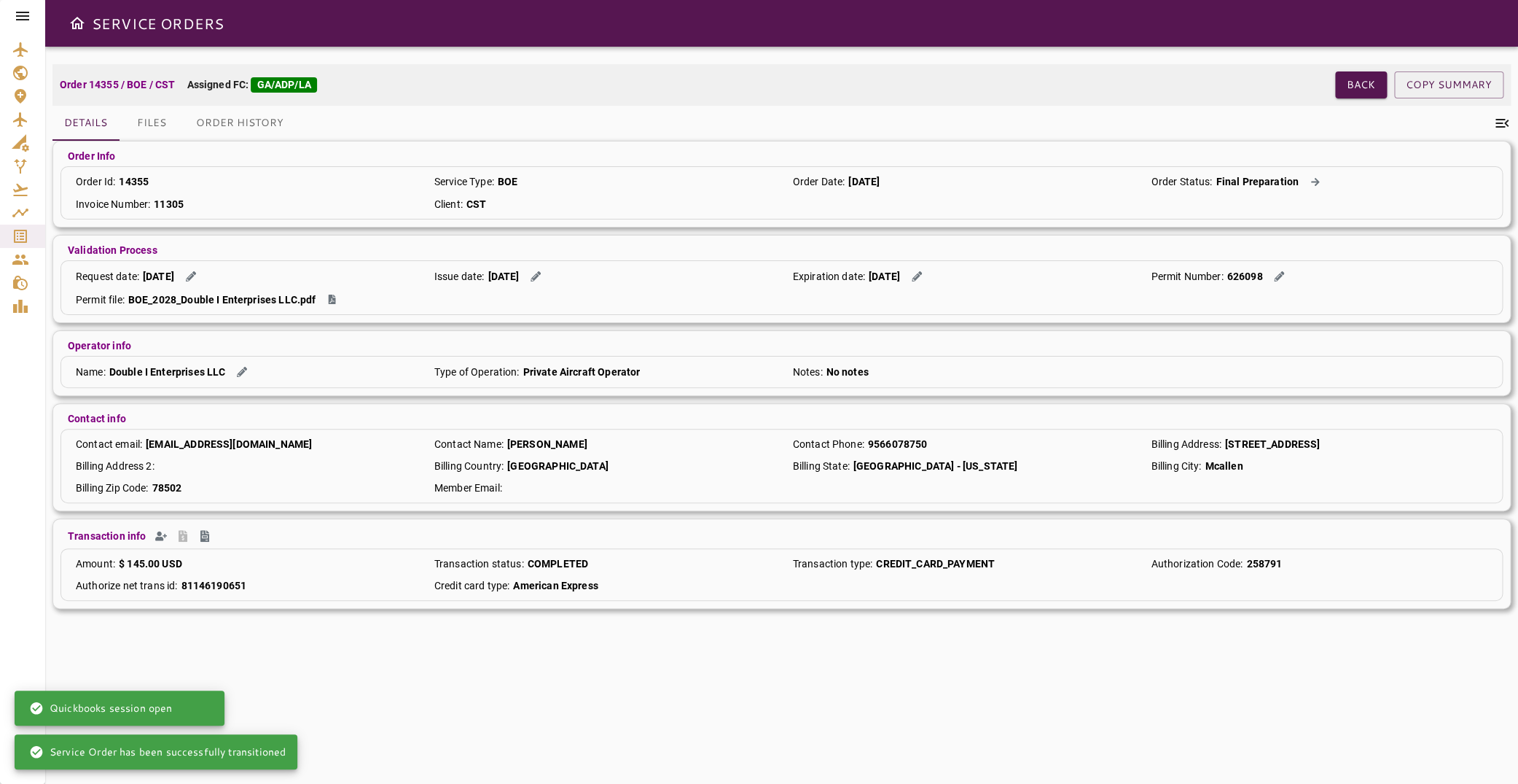
click at [145, 119] on button "Files" at bounding box center [151, 123] width 66 height 35
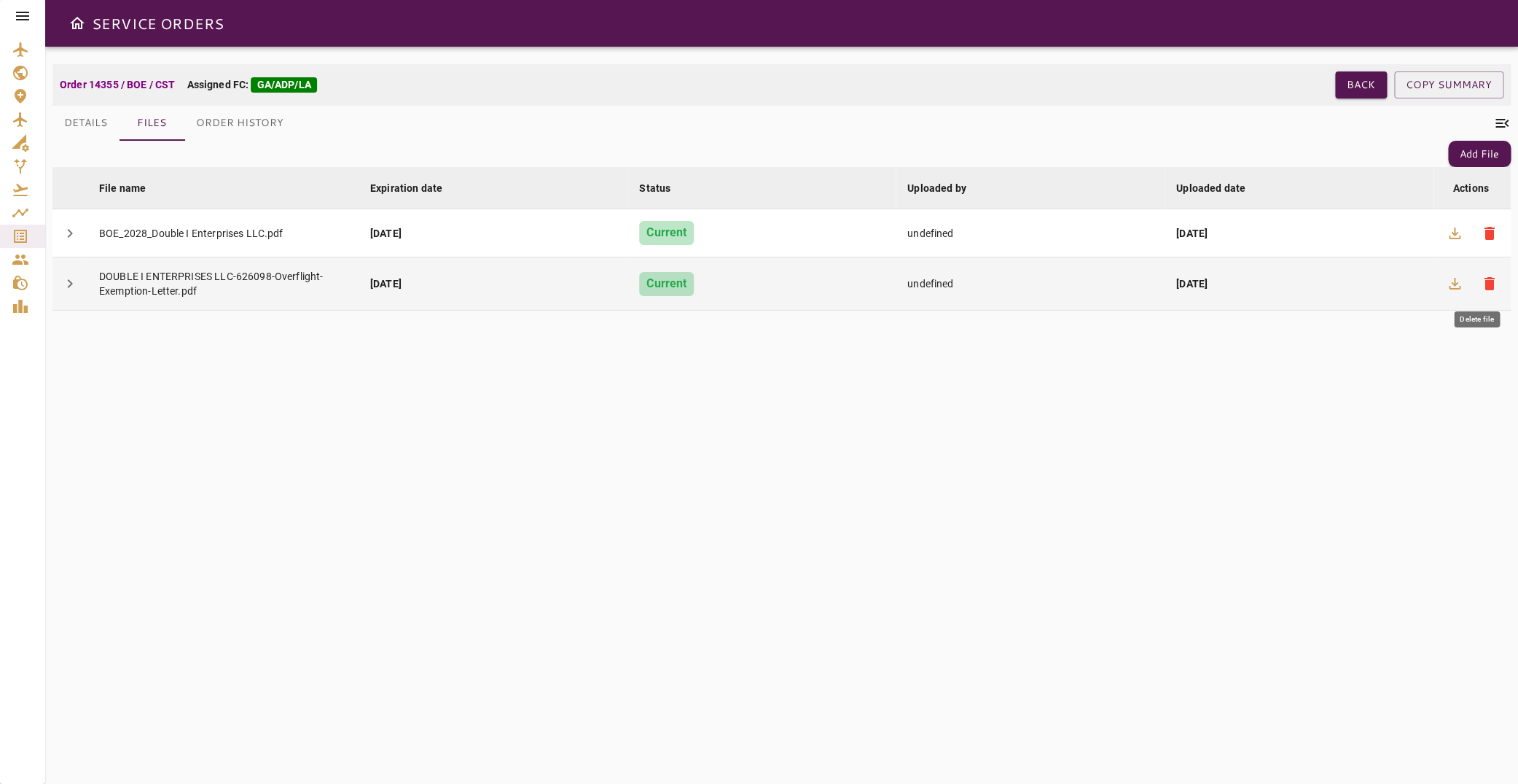
click at [1482, 286] on span "delete" at bounding box center [1490, 283] width 18 height 18
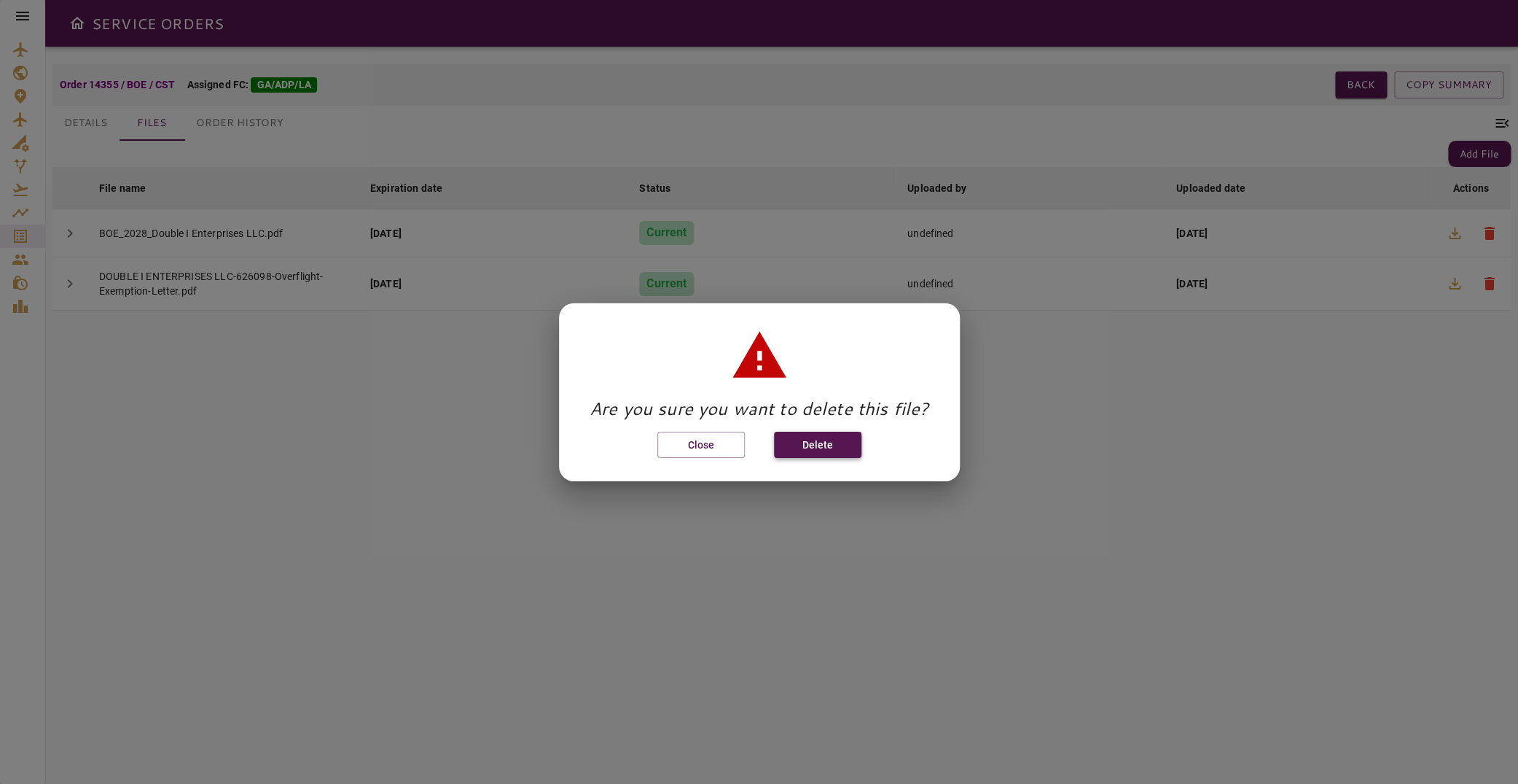
click at [829, 443] on button "Delete" at bounding box center [817, 445] width 87 height 27
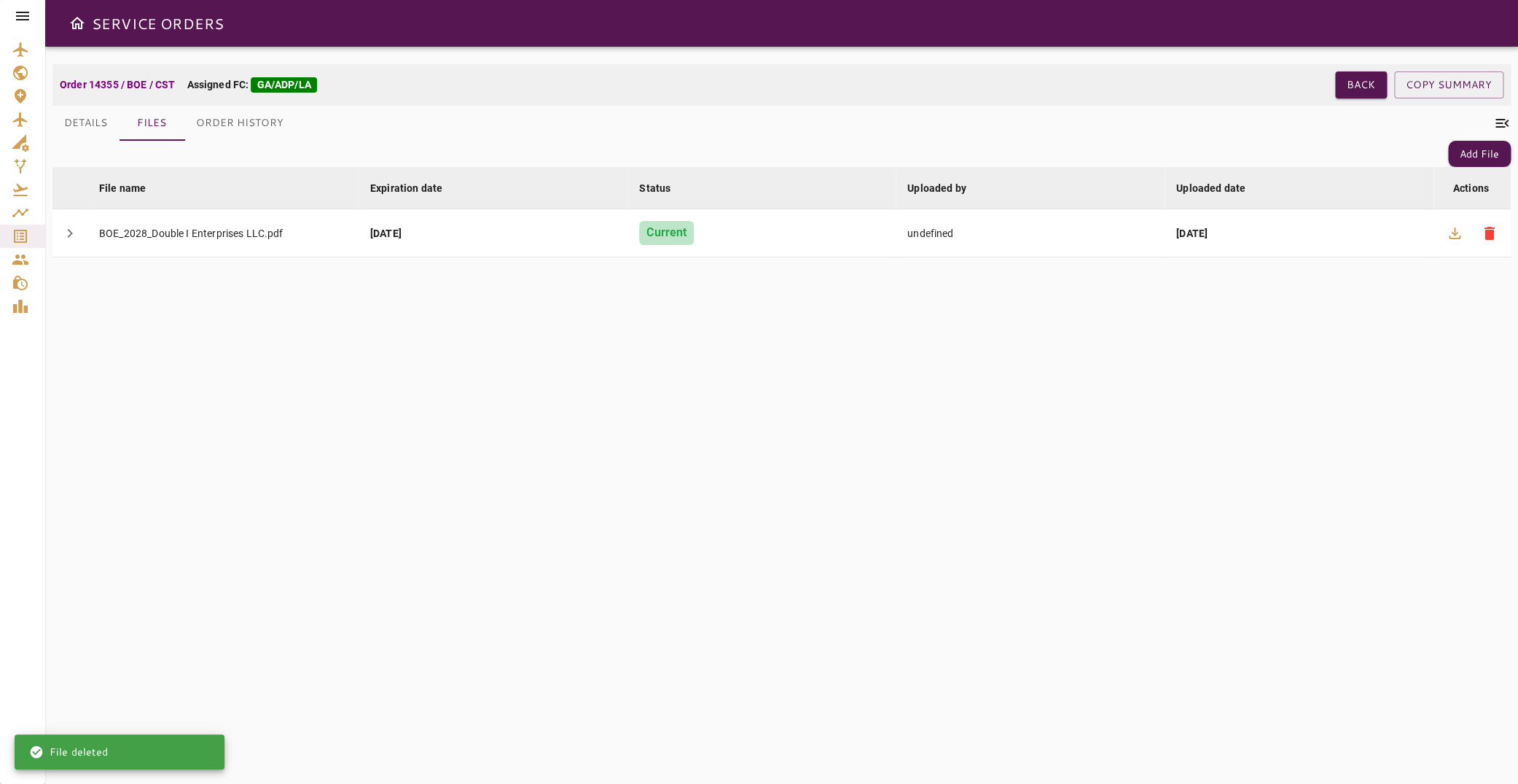
click at [86, 120] on button "Details" at bounding box center [86, 123] width 67 height 35
